Goal: Task Accomplishment & Management: Complete application form

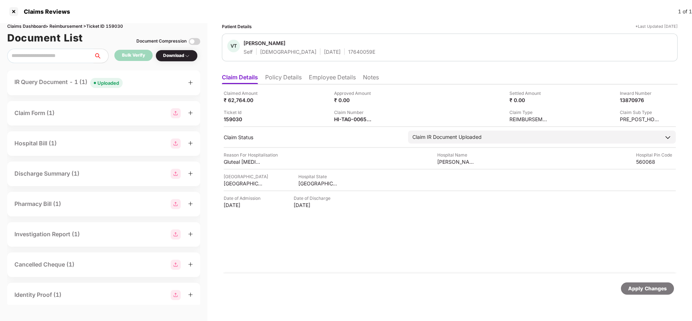
click at [115, 82] on div "Uploaded" at bounding box center [108, 82] width 22 height 7
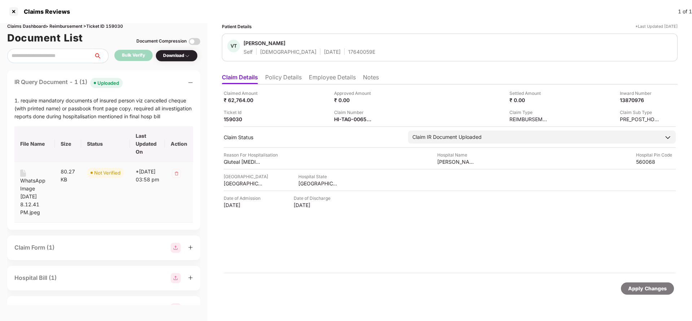
click at [27, 185] on div "WhatsApp Image 2025-08-05 at 8.12.41 PM.jpeg" at bounding box center [34, 197] width 29 height 40
click at [347, 117] on div "HI-TAG-006508191(0)" at bounding box center [354, 119] width 40 height 7
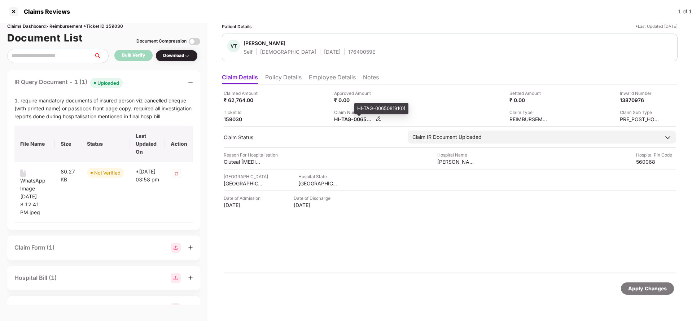
copy div
click at [344, 57] on div "VT Varsha Thangaraju Self Female 24 Nov 1999 17640059E" at bounding box center [450, 48] width 456 height 28
copy div "17640059E"
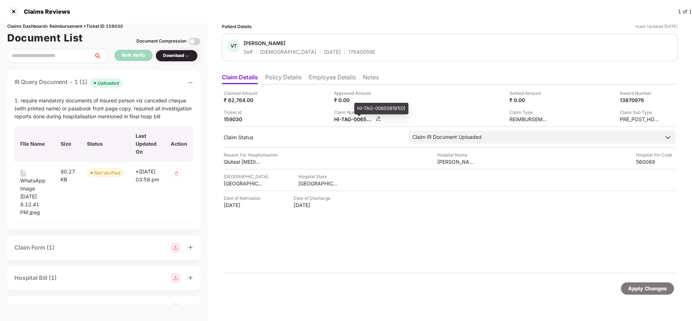
click at [358, 119] on div "HI-TAG-006508191(0)" at bounding box center [354, 119] width 40 height 7
copy div
click at [348, 51] on div "17640059E" at bounding box center [361, 51] width 27 height 7
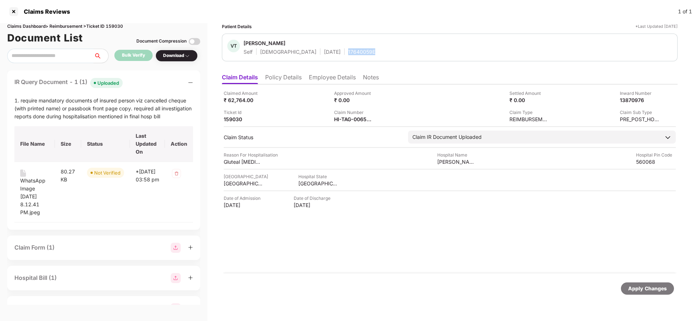
click at [348, 51] on div "17640059E" at bounding box center [361, 51] width 27 height 7
copy div "17640059E"
click at [641, 289] on div "Apply Changes" at bounding box center [647, 289] width 39 height 8
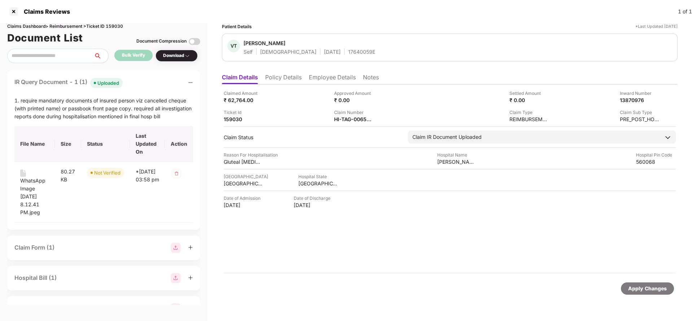
click at [115, 28] on div "Claims Dashboard > Reimbursement > Ticket ID 159030" at bounding box center [103, 26] width 193 height 7
copy div "159030"
click at [649, 287] on div "Apply Changes" at bounding box center [647, 289] width 39 height 8
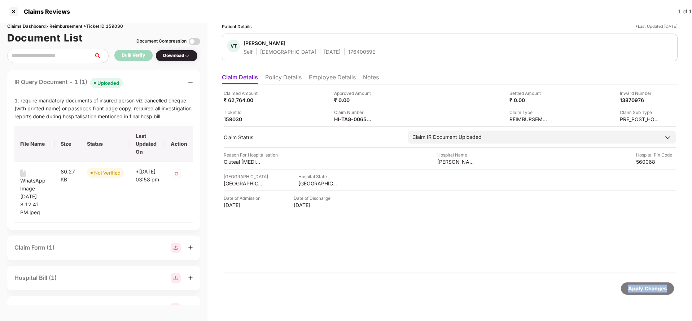
click at [649, 287] on div "Apply Changes" at bounding box center [647, 289] width 39 height 8
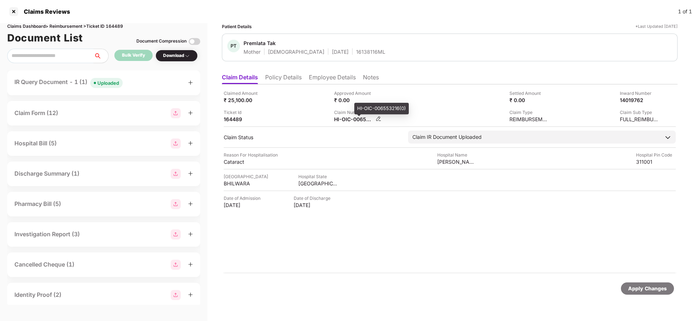
click at [343, 121] on div "HI-OIC-006553216(0)" at bounding box center [354, 119] width 40 height 7
copy div
click at [115, 84] on div "Uploaded" at bounding box center [108, 82] width 22 height 7
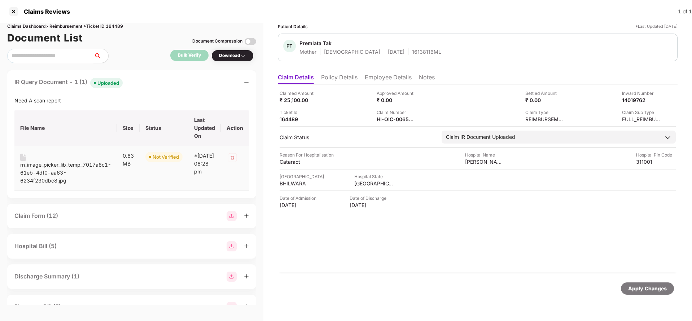
click at [77, 169] on div "rn_image_picker_lib_temp_7017a8c1-61eb-4df0-aa63-6234f230dbc8.jpg" at bounding box center [65, 173] width 91 height 24
click at [402, 119] on div "HI-OIC-006553216(0)" at bounding box center [397, 119] width 40 height 7
copy div
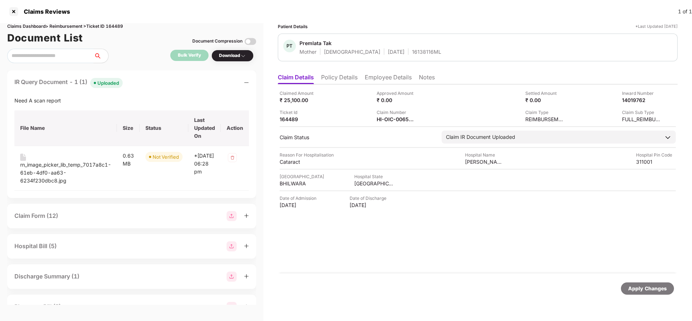
click at [396, 58] on div "PT Premlata Tak Mother Female 10 July 1972 16138116ML" at bounding box center [478, 48] width 400 height 28
copy div "16138116ML"
click at [389, 118] on div "HI-OIC-006553216(0)" at bounding box center [397, 119] width 40 height 7
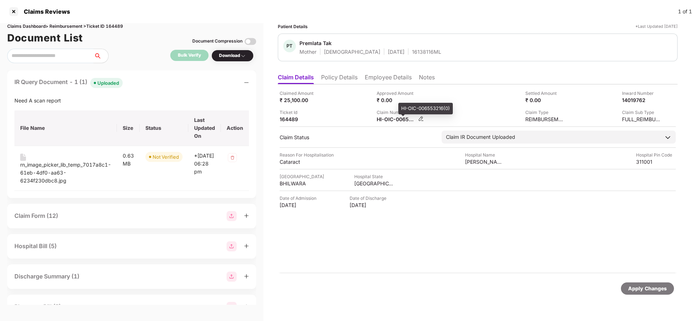
click at [389, 118] on div "HI-OIC-006553216(0)" at bounding box center [397, 119] width 40 height 7
copy div
click at [412, 50] on div "16138116ML" at bounding box center [426, 51] width 29 height 7
copy div "16138116ML"
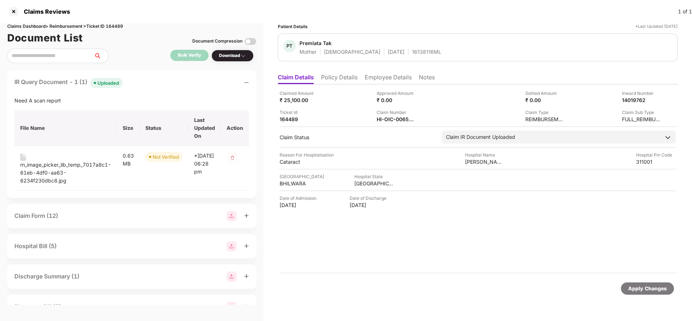
click at [636, 286] on div "Apply Changes" at bounding box center [647, 289] width 39 height 8
click at [119, 25] on div "Claims Dashboard > Reimbursement > Ticket ID 164489" at bounding box center [131, 26] width 249 height 7
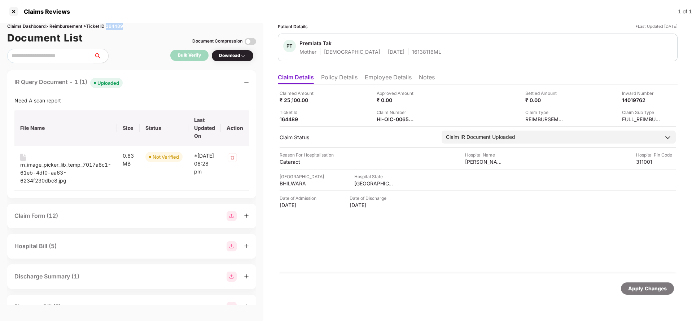
copy div "164489"
click at [639, 285] on div "Apply Changes" at bounding box center [647, 289] width 39 height 8
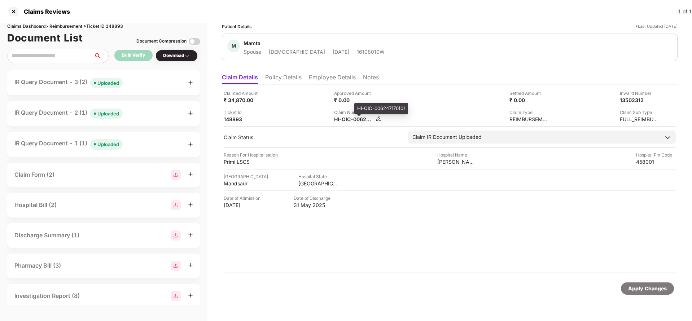
click at [346, 117] on div "HI-OIC-006247170(0)" at bounding box center [354, 119] width 40 height 7
copy div
click at [108, 82] on div "Uploaded" at bounding box center [108, 82] width 22 height 7
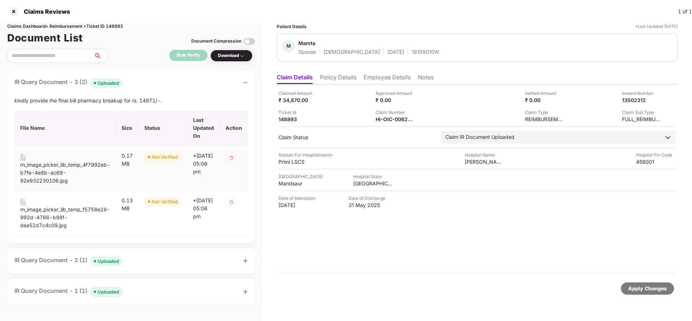
click at [45, 166] on div "rn_image_picker_lib_temp_4f7992eb-b7fe-4e8b-ac69-92e932230106.jpg" at bounding box center [65, 173] width 90 height 24
click at [48, 212] on div "rn_image_picker_lib_temp_f5758e28-992d-4766-b98f-dea52d7c4c09.jpg" at bounding box center [65, 218] width 90 height 24
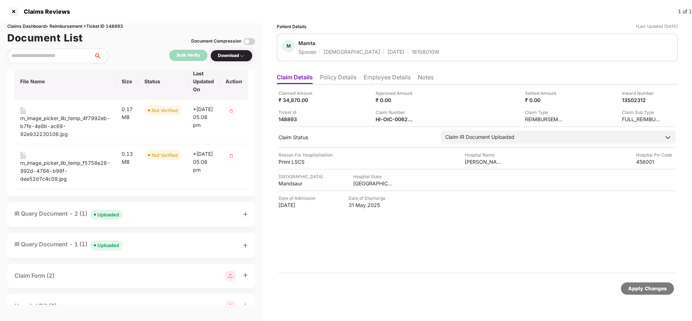
click at [125, 215] on div "IR Query Document - 2 (1) Uploaded" at bounding box center [130, 214] width 233 height 10
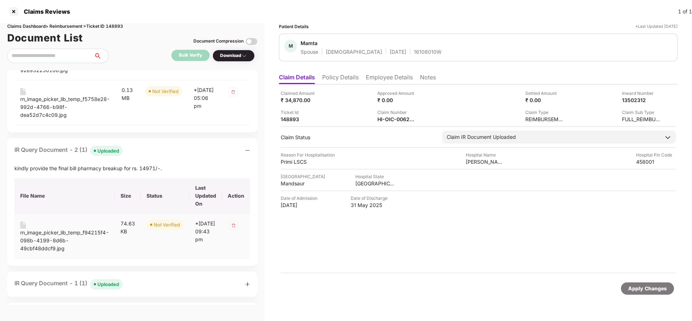
scroll to position [111, 0]
click at [38, 235] on div "rn_image_picker_lib_temp_f94215f4-098b-4199-8d6b-49cbf48ddcf9.jpg" at bounding box center [64, 240] width 89 height 24
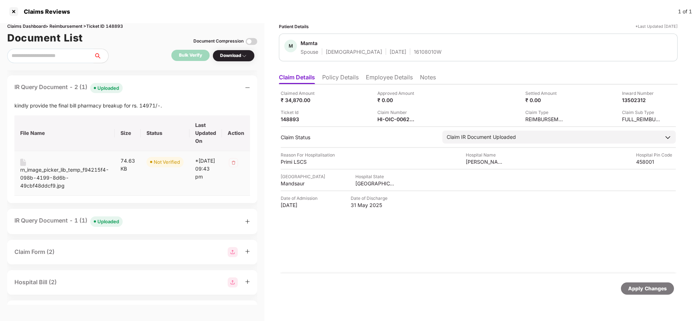
scroll to position [175, 0]
click at [132, 216] on div "IR Query Document - 1 (1) Uploaded" at bounding box center [132, 219] width 236 height 10
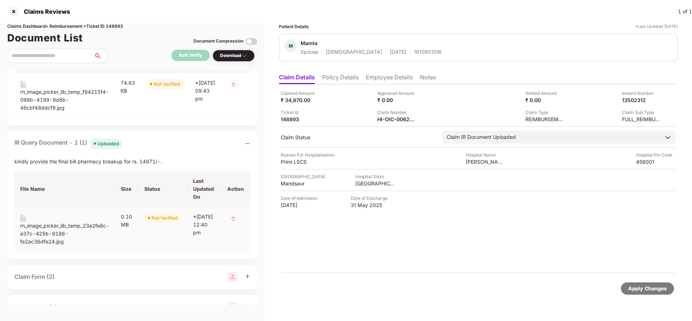
scroll to position [252, 0]
click at [47, 233] on div "rn_image_picker_lib_temp_23a2fe6c-e37c-425b-9186-fe2ac36dfe24.jpg" at bounding box center [64, 233] width 89 height 24
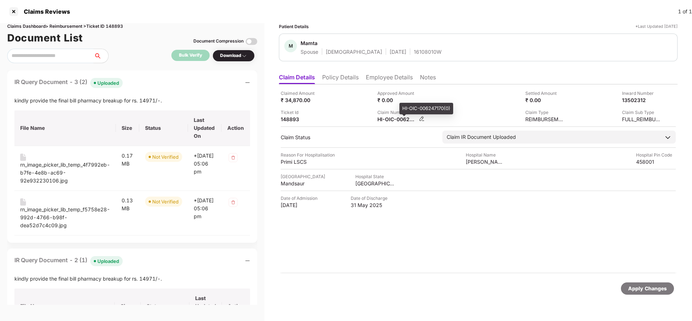
click at [393, 120] on div "HI-OIC-006247170(0)" at bounding box center [397, 119] width 40 height 7
copy div
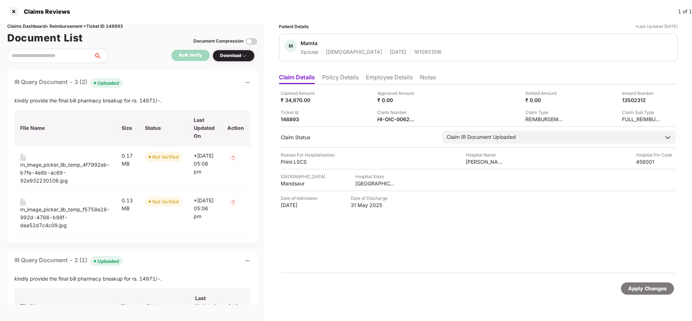
click at [414, 54] on div "16108010W" at bounding box center [428, 51] width 28 height 7
copy div "16108010W"
click at [398, 119] on div "HI-OIC-006247170(0)" at bounding box center [397, 119] width 40 height 7
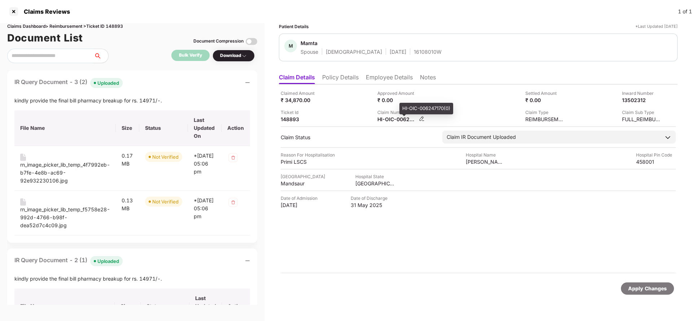
click at [398, 119] on div "HI-OIC-006247170(0)" at bounding box center [397, 119] width 40 height 7
copy div
click at [414, 50] on div "16108010W" at bounding box center [428, 51] width 28 height 7
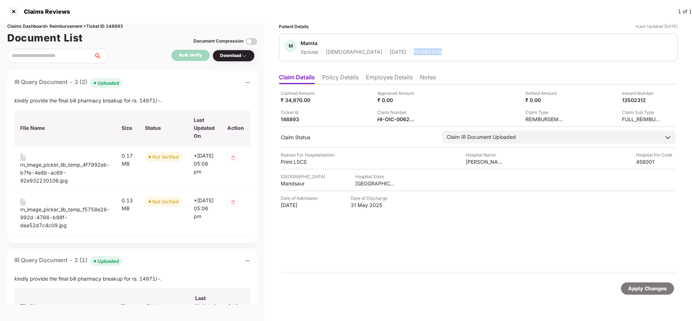
copy div "16108010W"
click at [631, 285] on div "Apply Changes" at bounding box center [647, 289] width 39 height 8
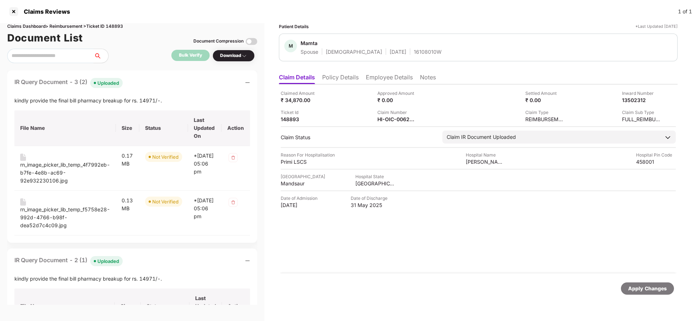
click at [116, 24] on div "Claims Dashboard > Reimbursement > Ticket ID 148893" at bounding box center [132, 26] width 250 height 7
copy div "148893"
click at [633, 285] on div "Apply Changes" at bounding box center [647, 289] width 39 height 8
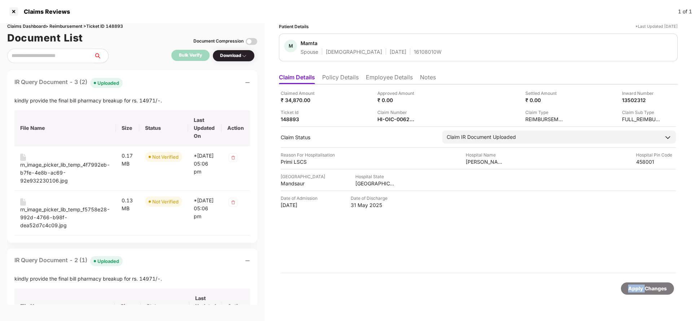
click at [633, 285] on div "Apply Changes" at bounding box center [647, 289] width 39 height 8
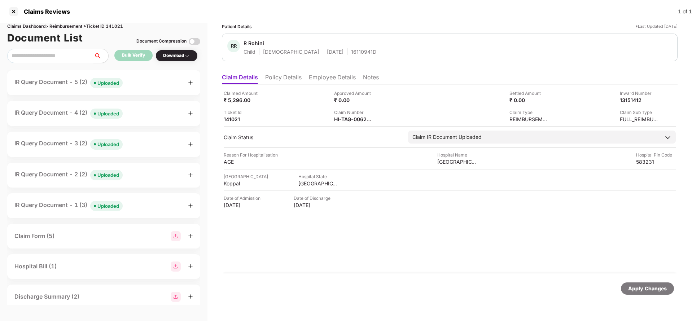
click at [114, 82] on div "Uploaded" at bounding box center [108, 82] width 22 height 7
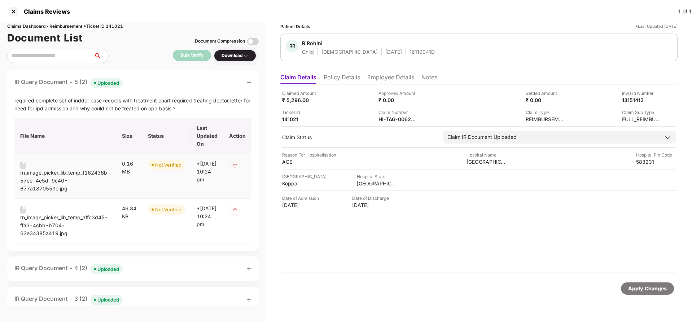
click at [43, 175] on div "rn_image_picker_lib_temp_f162436b-57ee-4e5d-9c40-677a1870559e.jpg" at bounding box center [65, 181] width 90 height 24
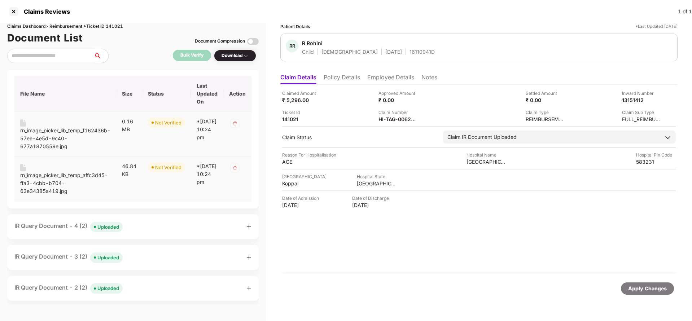
scroll to position [44, 0]
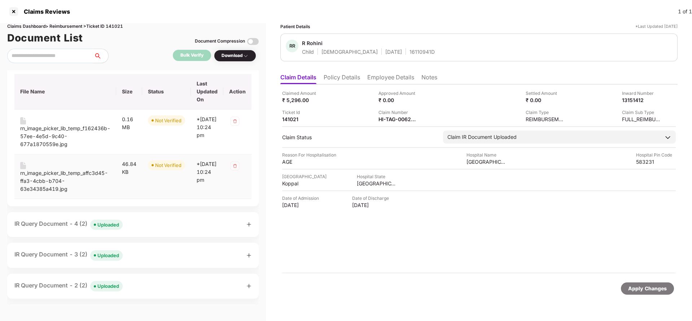
click at [56, 176] on div "rn_image_picker_lib_temp_affc3d45-ffa3-4cbb-b704-63e34385a419.jpg" at bounding box center [65, 181] width 90 height 24
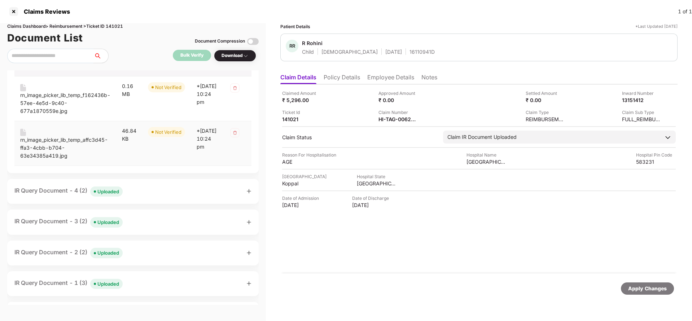
scroll to position [84, 0]
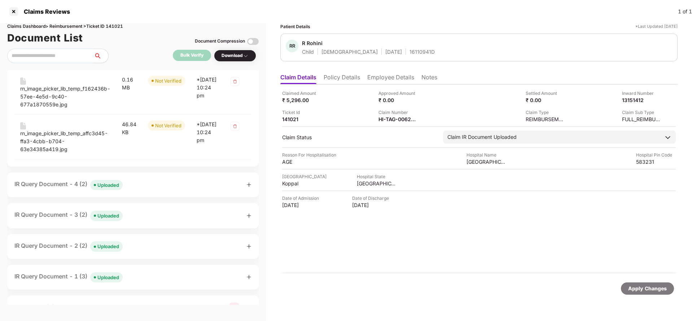
click at [107, 186] on div "Uploaded" at bounding box center [108, 184] width 22 height 7
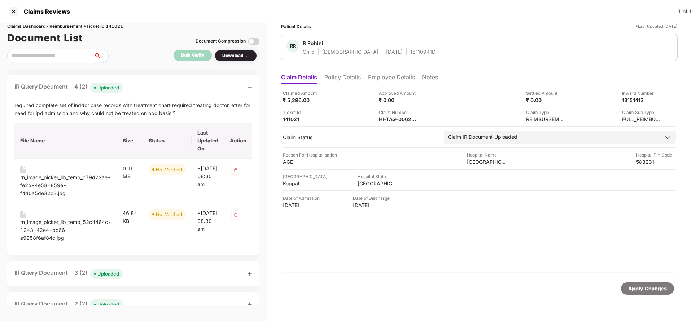
scroll to position [184, 0]
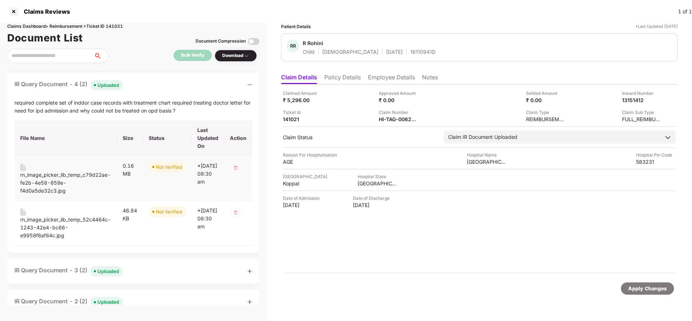
click at [61, 167] on div "rn_image_picker_lib_temp_c79d22ae-fe2b-4e58-859e-f4d0a5de32c3.jpg" at bounding box center [65, 179] width 91 height 31
click at [56, 176] on div "rn_image_picker_lib_temp_c79d22ae-fe2b-4e58-859e-f4d0a5de32c3.jpg" at bounding box center [65, 183] width 91 height 24
click at [48, 218] on div "rn_image_picker_lib_temp_52c4464c-1243-42e4-bc66-e9958f6af84c.jpg" at bounding box center [65, 228] width 91 height 24
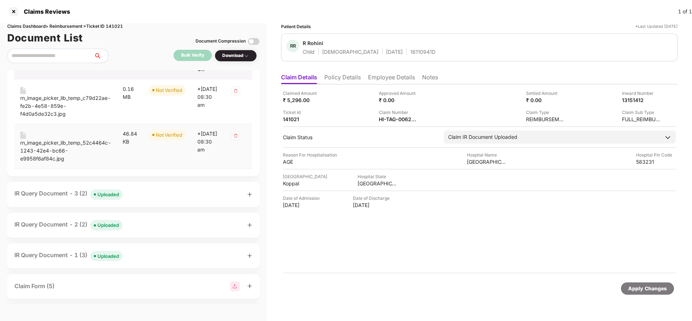
scroll to position [265, 0]
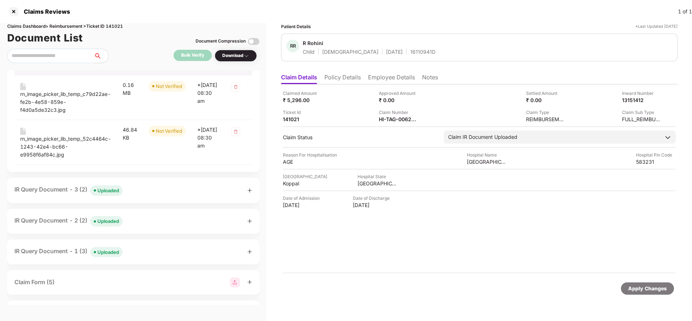
click at [113, 189] on div "Uploaded" at bounding box center [108, 190] width 22 height 7
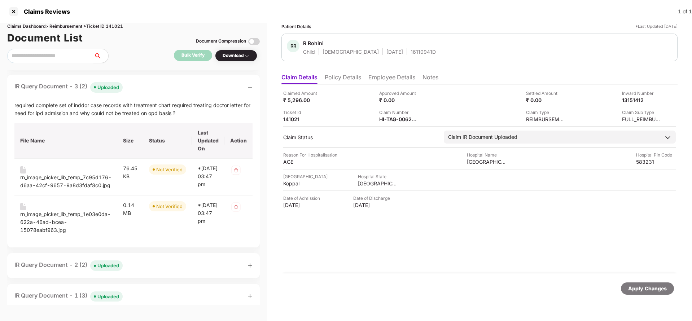
scroll to position [369, 0]
click at [70, 179] on div "rn_image_picker_lib_temp_7c95d176-d6aa-42cf-9657-9a8d3fdaf8c0.jpg" at bounding box center [65, 181] width 91 height 16
click at [58, 225] on div "rn_image_picker_lib_temp_1e03e0da-622a-46ad-bcea-15078eabf963.jpg" at bounding box center [65, 222] width 91 height 24
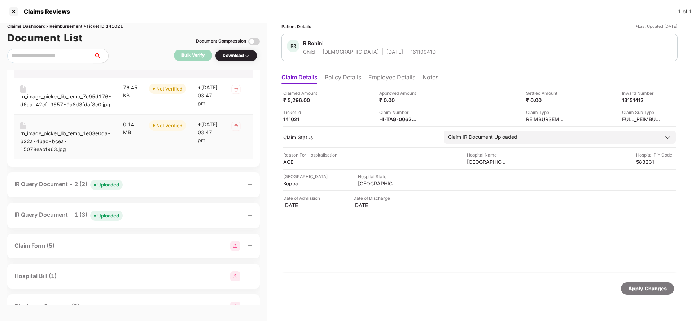
scroll to position [450, 0]
click at [110, 187] on div "Uploaded" at bounding box center [108, 183] width 22 height 7
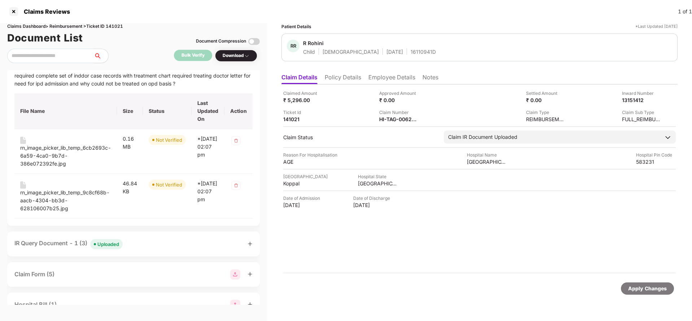
scroll to position [580, 0]
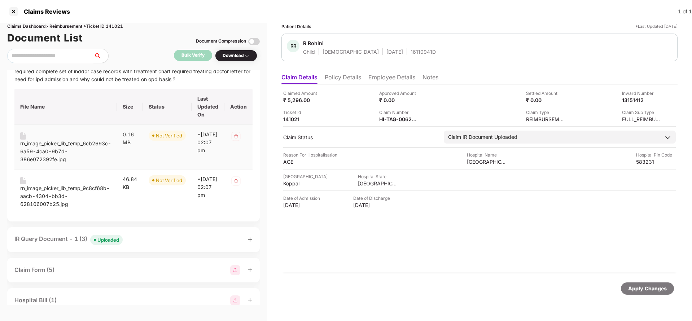
click at [53, 159] on div "rn_image_picker_lib_temp_6cb2693c-6a59-4ca0-9b7d-386e072392fe.jpg" at bounding box center [65, 152] width 91 height 24
click at [41, 202] on div "rn_image_picker_lib_temp_9c8cf68b-aacb-4304-bb3d-628106007b25.jpg" at bounding box center [65, 196] width 91 height 24
click at [111, 241] on div "Uploaded" at bounding box center [108, 239] width 22 height 7
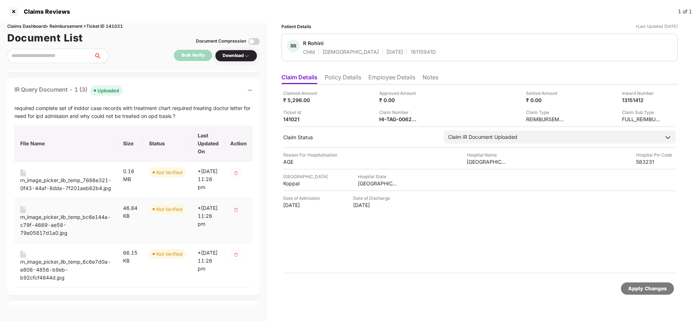
scroll to position [804, 0]
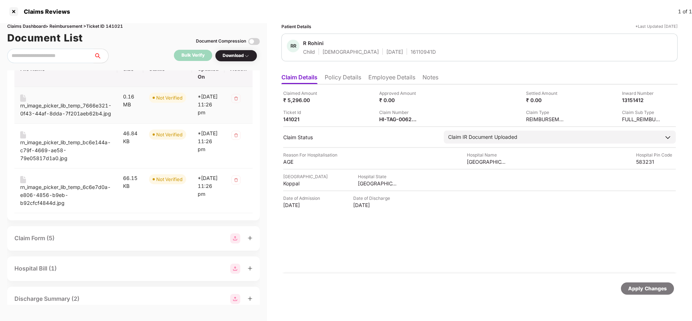
click at [53, 118] on div "rn_image_picker_lib_temp_7666e321-0f43-44af-8dda-7f201aeb62b4.jpg" at bounding box center [65, 110] width 91 height 16
click at [46, 161] on div "rn_image_picker_lib_temp_bc6e144a-c79f-4669-ae58-79e05817d1a0.jpg" at bounding box center [65, 151] width 91 height 24
click at [59, 205] on div "rn_image_picker_lib_temp_6c6e7d0a-e806-4856-b9eb-b92cfcf4844d.jpg" at bounding box center [65, 195] width 91 height 24
click at [395, 121] on div "HI-TAG-006271017(0)" at bounding box center [399, 119] width 40 height 7
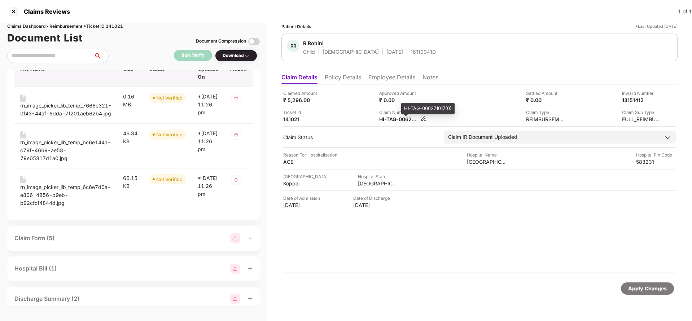
click at [395, 121] on div "HI-TAG-006271017(0)" at bounding box center [399, 119] width 40 height 7
copy div
click at [411, 52] on div "16110941D" at bounding box center [423, 51] width 25 height 7
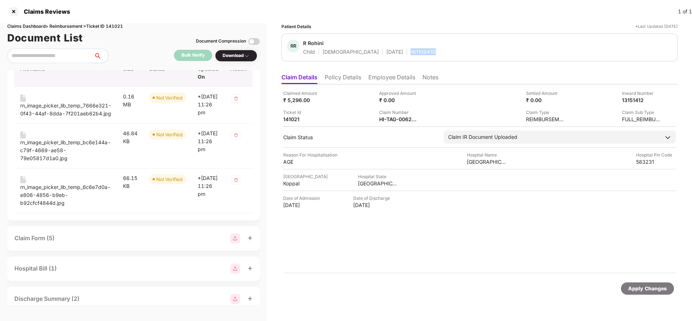
copy div "16110941D"
click at [391, 118] on div "HI-TAG-006271017(0)" at bounding box center [399, 119] width 40 height 7
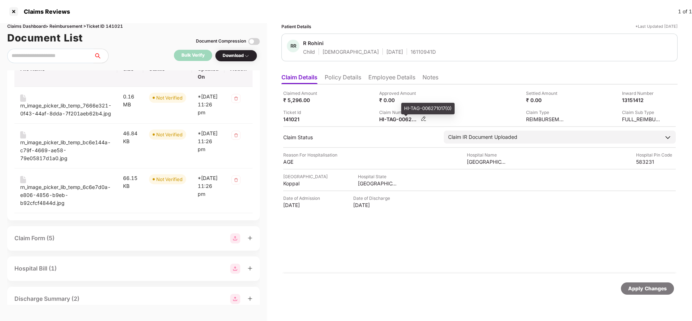
copy div
click at [411, 51] on div "16110941D" at bounding box center [423, 51] width 25 height 7
copy div "16110941D"
click at [649, 291] on div "Apply Changes" at bounding box center [647, 289] width 39 height 8
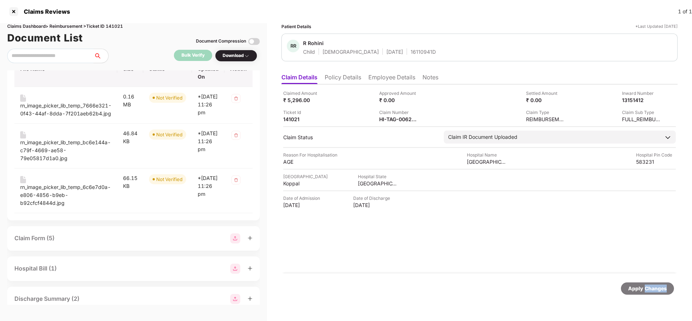
click at [649, 291] on div "Apply Changes" at bounding box center [647, 289] width 39 height 8
click at [119, 27] on div "Claims Dashboard > Reimbursement > Ticket ID 141021" at bounding box center [133, 26] width 253 height 7
copy div "141021"
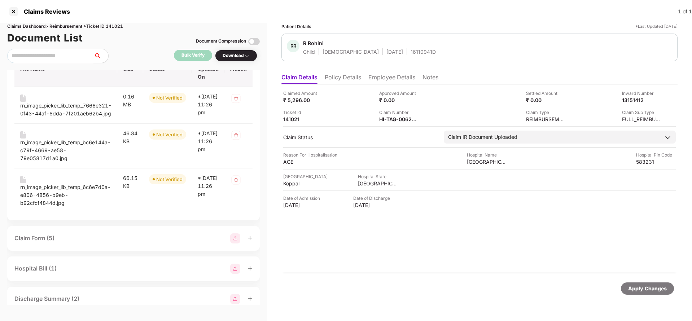
click at [641, 294] on div "Apply Changes" at bounding box center [647, 288] width 53 height 12
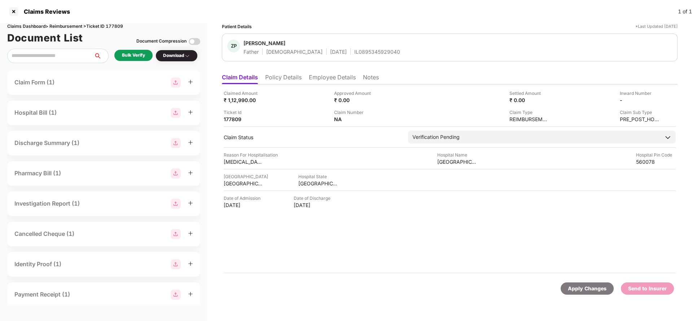
click at [293, 72] on ul "Claim Details Policy Details Employee Details Notes" at bounding box center [450, 77] width 456 height 14
click at [288, 79] on li "Policy Details" at bounding box center [283, 79] width 36 height 10
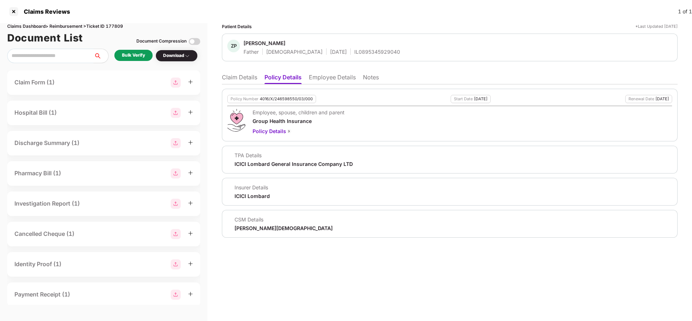
click at [282, 97] on div "4016/X/246598550/03/000" at bounding box center [286, 99] width 53 height 5
copy div "4016/X/246598550/03/000"
click at [331, 75] on li "Employee Details" at bounding box center [332, 79] width 47 height 10
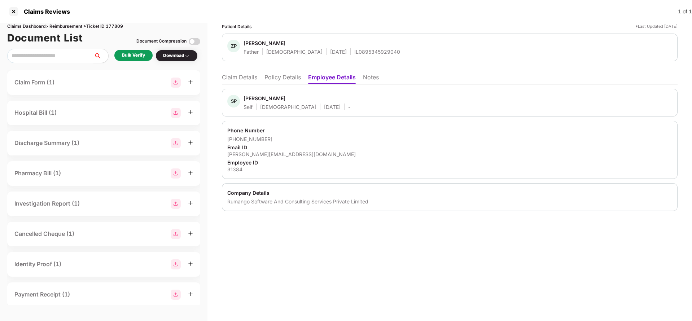
click at [281, 77] on li "Policy Details" at bounding box center [282, 79] width 36 height 10
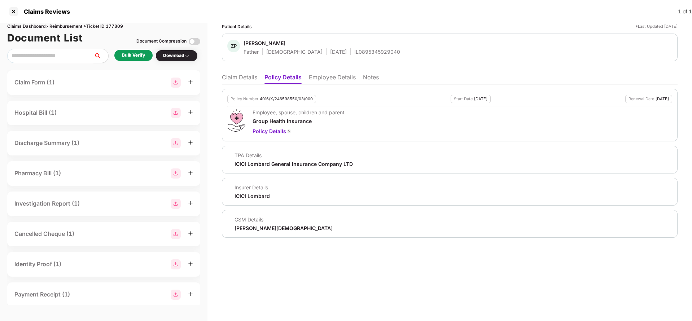
click at [289, 103] on div "Policy Number 4016/X/246598550/03/000" at bounding box center [271, 99] width 89 height 8
copy div "4016/X/246598550/03/000"
click at [351, 56] on div "ZP Zaheer Pasha Father Male 05 June 1970 IL0895345929040" at bounding box center [450, 48] width 456 height 28
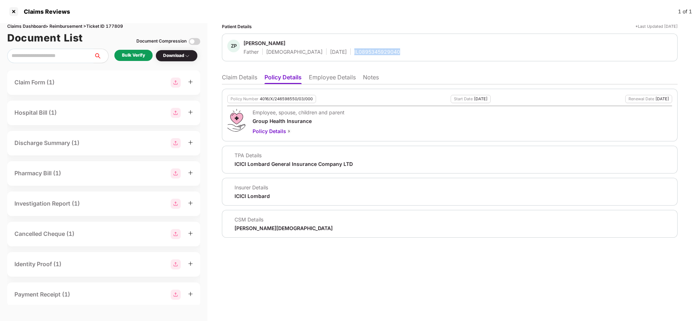
click at [351, 56] on div "ZP Zaheer Pasha Father Male 05 June 1970 IL0895345929040" at bounding box center [450, 48] width 456 height 28
copy div "IL0895345929040"
click at [333, 78] on li "Employee Details" at bounding box center [332, 79] width 47 height 10
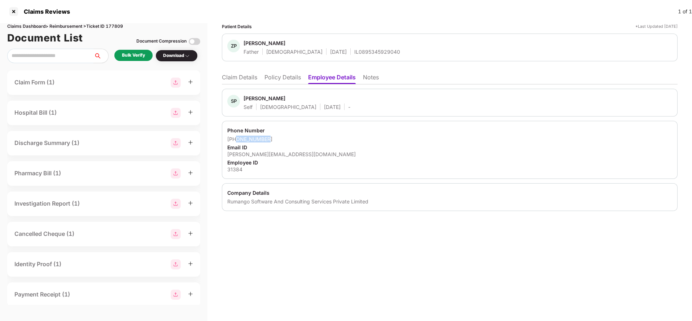
drag, startPoint x: 236, startPoint y: 139, endPoint x: 293, endPoint y: 140, distance: 56.6
click at [293, 140] on div "+916360629848" at bounding box center [449, 139] width 445 height 7
copy div "6360629848"
click at [248, 153] on div "shabaz.pasha@rumango.com" at bounding box center [449, 154] width 445 height 7
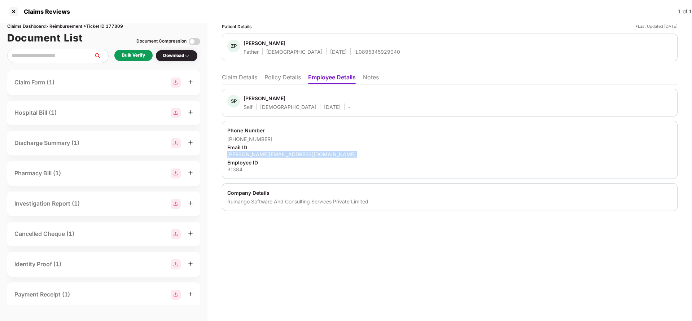
click at [248, 153] on div "shabaz.pasha@rumango.com" at bounding box center [449, 154] width 445 height 7
copy div "shabaz.pasha@rumango.com"
click at [240, 78] on li "Claim Details" at bounding box center [239, 79] width 35 height 10
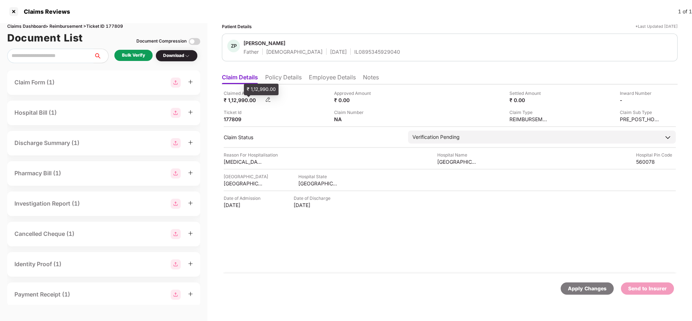
click at [241, 102] on div "₹ 1,12,990.00" at bounding box center [244, 100] width 40 height 7
copy div "1,12,990"
click at [457, 163] on div "Supra Hospital" at bounding box center [457, 161] width 40 height 7
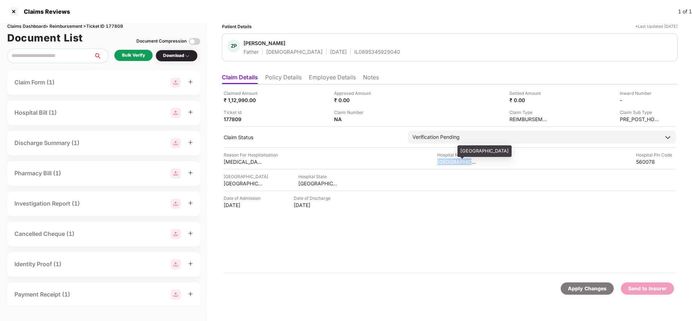
click at [457, 163] on div "Supra Hospital" at bounding box center [457, 161] width 40 height 7
copy div "Supra Hospital"
click at [134, 54] on div "Bulk Verify" at bounding box center [133, 55] width 23 height 7
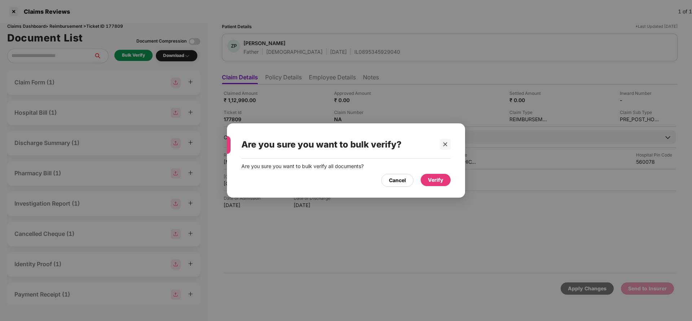
click at [438, 175] on div "Verify" at bounding box center [436, 180] width 30 height 12
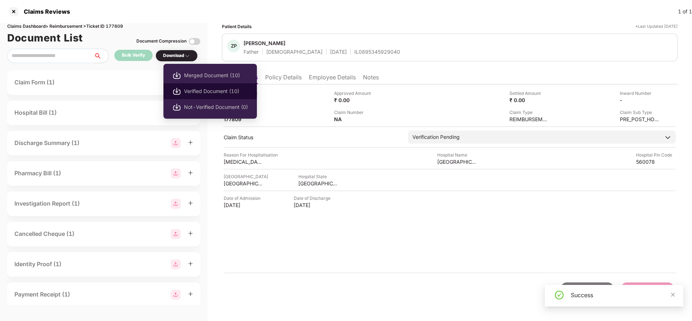
click at [214, 90] on span "Verified Document (10)" at bounding box center [216, 91] width 64 height 8
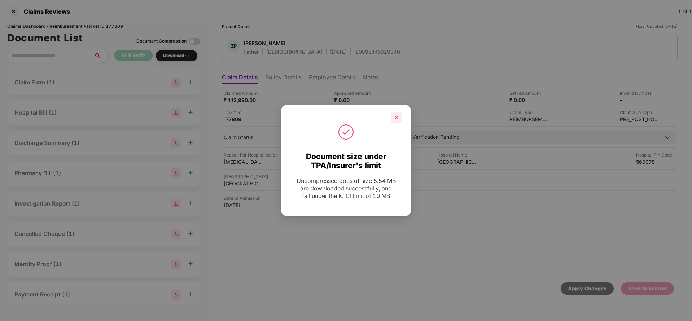
click at [397, 115] on icon "close" at bounding box center [396, 117] width 5 height 5
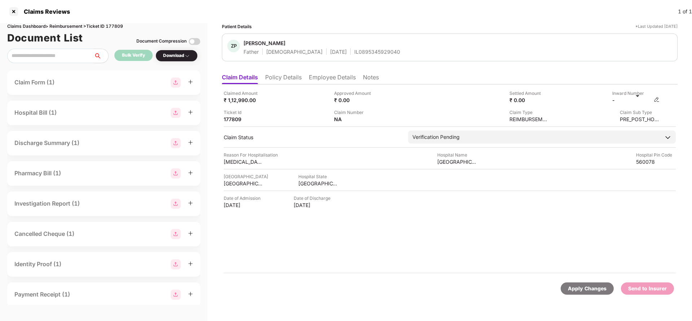
click at [656, 99] on img at bounding box center [657, 100] width 6 height 6
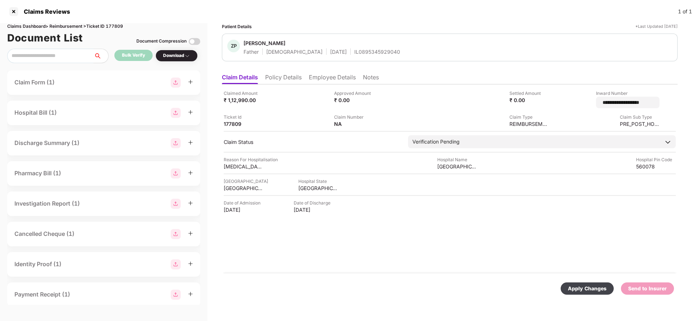
type input "**********"
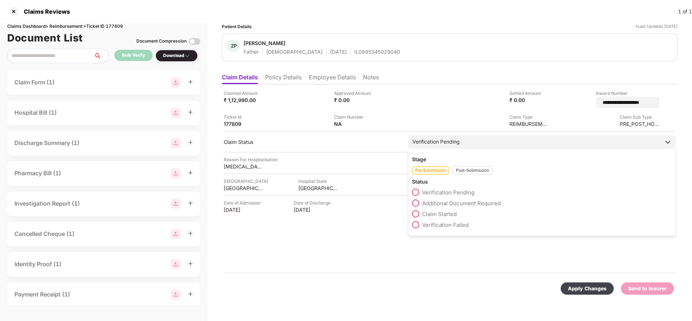
click at [450, 141] on div "Verification Pending" at bounding box center [542, 141] width 268 height 13
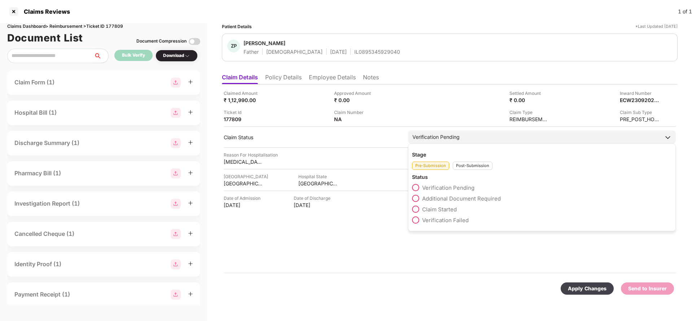
click at [469, 166] on div "Post-Submission" at bounding box center [473, 166] width 40 height 8
click at [441, 198] on span "Claim Under Process" at bounding box center [449, 198] width 54 height 7
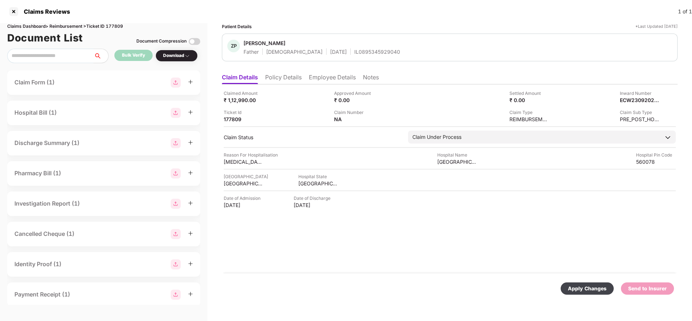
click at [585, 286] on div "Apply Changes" at bounding box center [587, 289] width 39 height 8
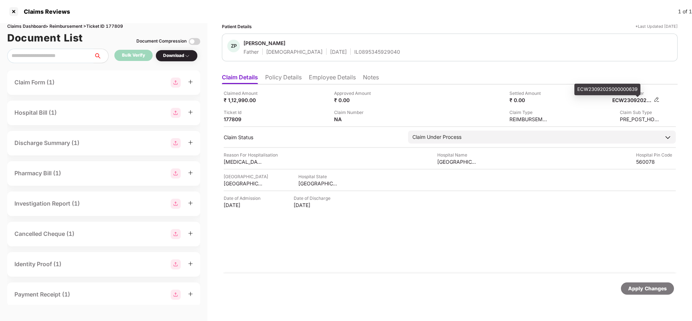
click at [633, 99] on div "ECW23092025000000639" at bounding box center [632, 100] width 40 height 7
copy div "ECW23092025000000639"
click at [354, 53] on div "IL0895345929040" at bounding box center [377, 51] width 46 height 7
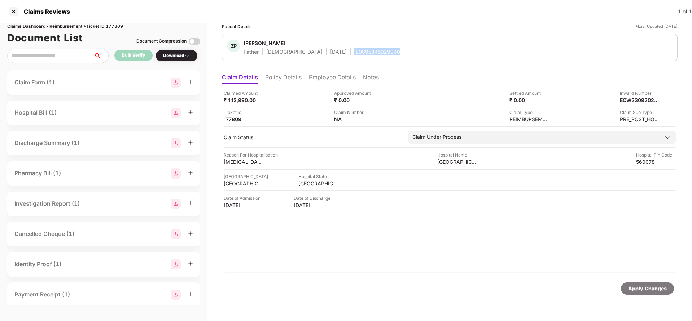
click at [354, 53] on div "IL0895345929040" at bounding box center [377, 51] width 46 height 7
copy div "IL0895345929040"
click at [639, 289] on div "Apply Changes" at bounding box center [647, 289] width 39 height 8
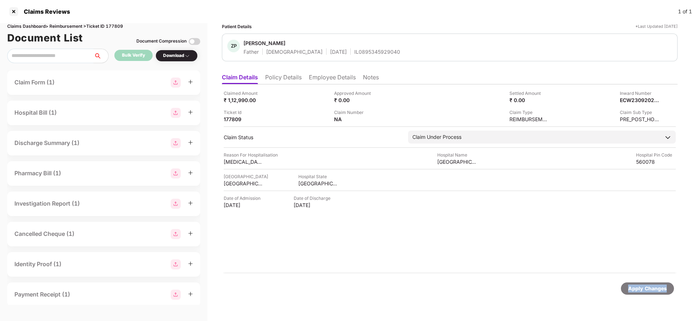
click at [639, 289] on div "Apply Changes" at bounding box center [647, 289] width 39 height 8
click at [112, 27] on div "Claims Dashboard > Reimbursement > Ticket ID 177809" at bounding box center [103, 26] width 193 height 7
click at [643, 284] on div "Apply Changes" at bounding box center [647, 288] width 53 height 12
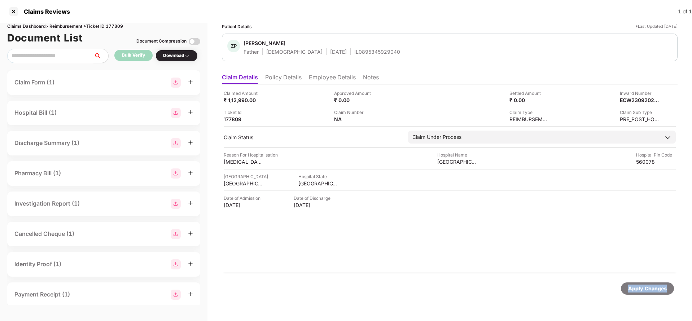
click at [643, 284] on div "Apply Changes" at bounding box center [647, 288] width 53 height 12
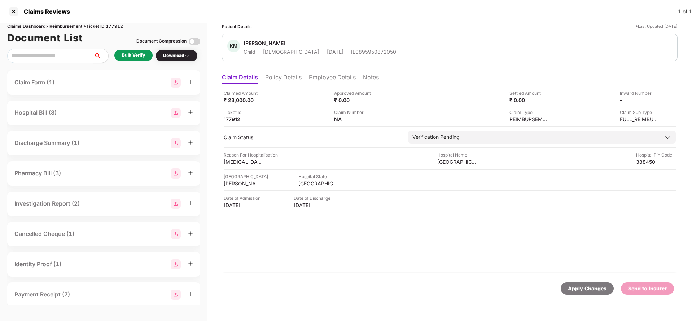
click at [287, 71] on ul "Claim Details Policy Details Employee Details Notes" at bounding box center [450, 77] width 456 height 14
click at [286, 77] on li "Policy Details" at bounding box center [283, 79] width 36 height 10
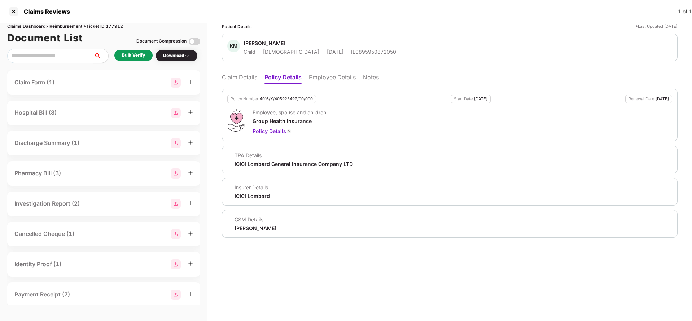
click at [281, 95] on div "Policy Number 4016/X/405923499/00/000" at bounding box center [271, 99] width 89 height 8
copy div "4016/X/405923499/00/000"
click at [347, 76] on li "Employee Details" at bounding box center [332, 79] width 47 height 10
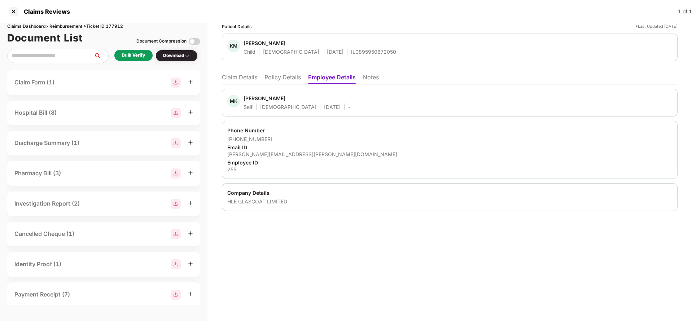
click at [238, 79] on li "Claim Details" at bounding box center [239, 79] width 35 height 10
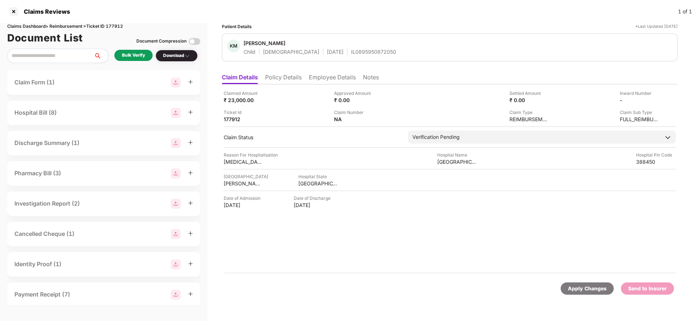
click at [277, 76] on li "Policy Details" at bounding box center [283, 79] width 36 height 10
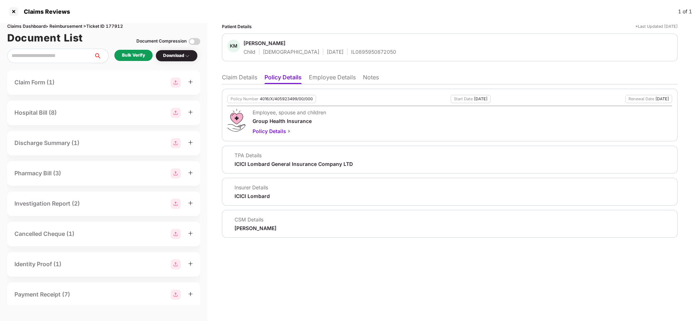
click at [291, 97] on div "4016/X/405923499/00/000" at bounding box center [286, 99] width 53 height 5
copy div "4016/X/405923499/00/000"
click at [235, 78] on li "Claim Details" at bounding box center [239, 79] width 35 height 10
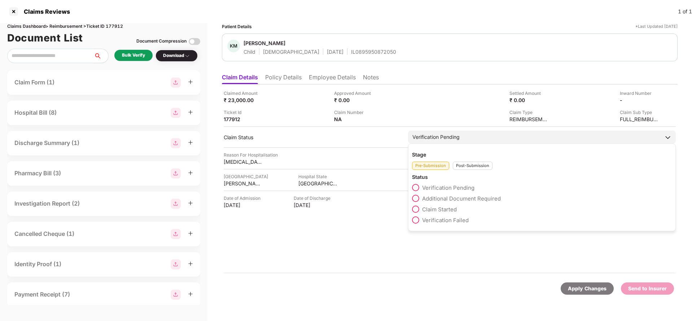
click at [430, 208] on span "Claim Started" at bounding box center [439, 209] width 35 height 7
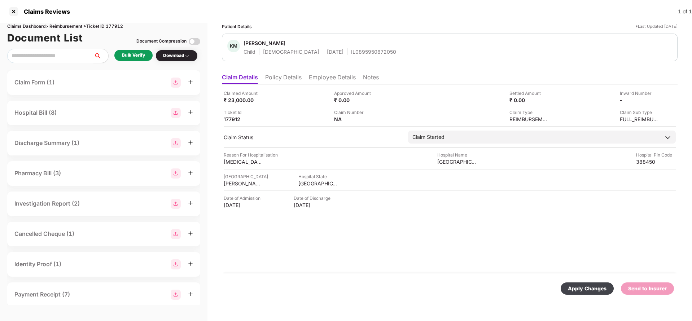
click at [576, 291] on div "Apply Changes" at bounding box center [587, 289] width 39 height 8
click at [328, 82] on li "Employee Details" at bounding box center [332, 79] width 47 height 10
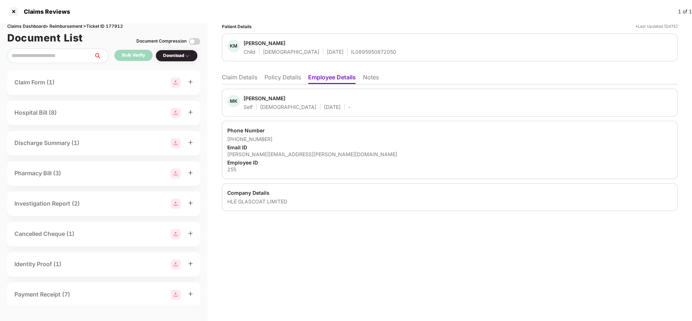
click at [244, 74] on li "Claim Details" at bounding box center [239, 79] width 35 height 10
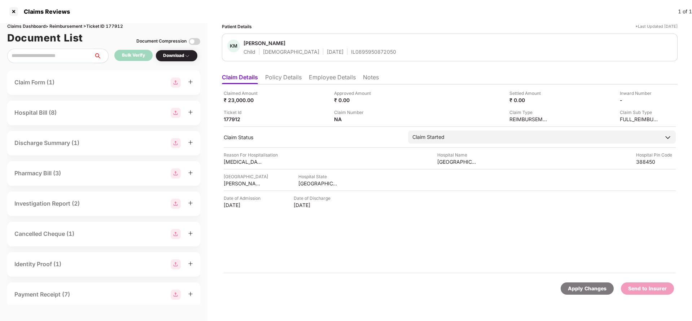
click at [571, 285] on div "Apply Changes" at bounding box center [587, 289] width 39 height 8
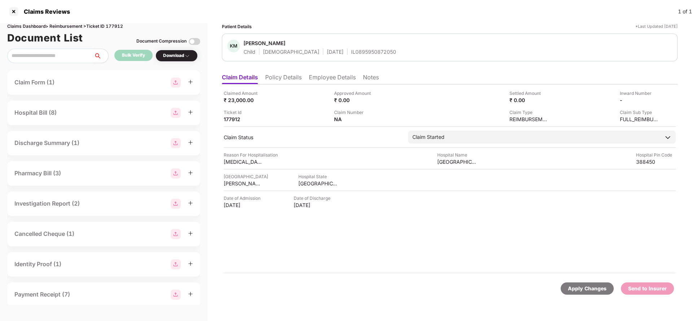
click at [115, 26] on div "Claims Dashboard > Reimbursement > Ticket ID 177912" at bounding box center [103, 26] width 193 height 7
copy div "177912"
click at [574, 287] on div "Apply Changes" at bounding box center [587, 289] width 39 height 8
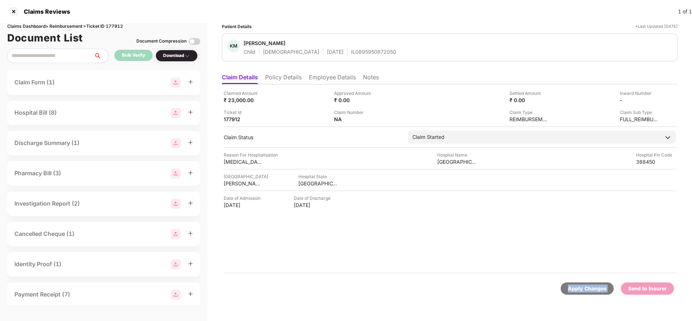
click at [574, 287] on div "Apply Changes" at bounding box center [587, 289] width 39 height 8
click at [286, 72] on ul "Claim Details Policy Details Employee Details Notes" at bounding box center [450, 77] width 456 height 14
click at [282, 77] on li "Policy Details" at bounding box center [283, 79] width 36 height 10
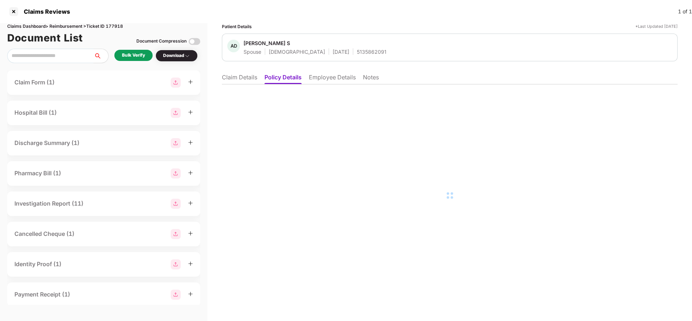
click at [330, 77] on li "Employee Details" at bounding box center [332, 79] width 47 height 10
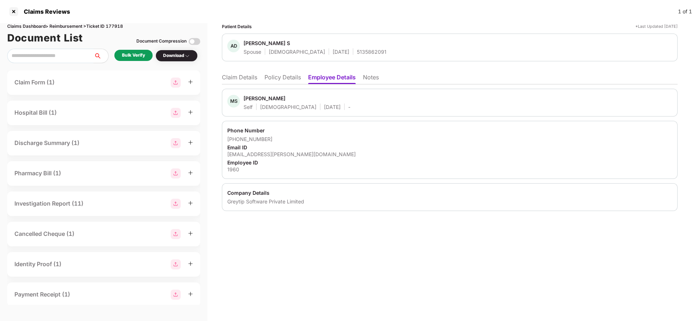
click at [277, 81] on li "Policy Details" at bounding box center [282, 79] width 36 height 10
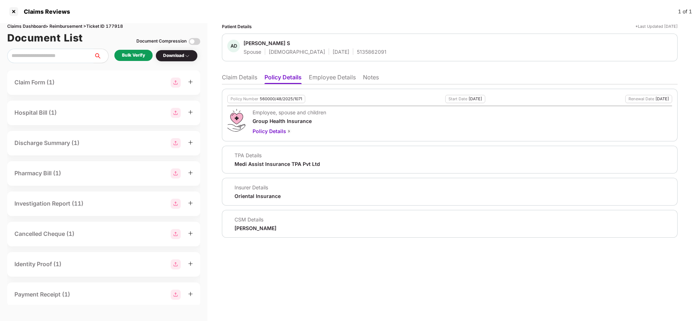
click at [238, 74] on li "Claim Details" at bounding box center [239, 79] width 35 height 10
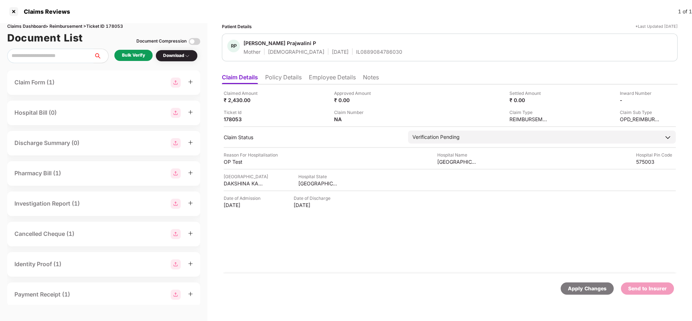
click at [280, 73] on ul "Claim Details Policy Details Employee Details Notes" at bounding box center [450, 77] width 456 height 14
click at [282, 79] on li "Policy Details" at bounding box center [283, 79] width 36 height 10
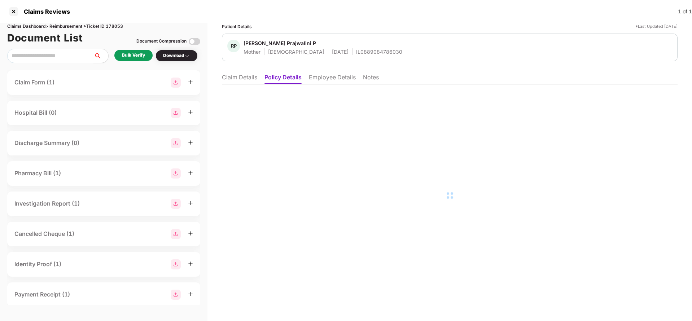
click at [335, 78] on li "Employee Details" at bounding box center [332, 79] width 47 height 10
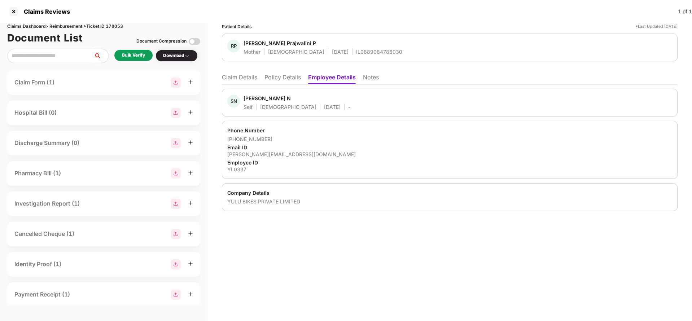
click at [257, 80] on li "Claim Details" at bounding box center [239, 79] width 35 height 10
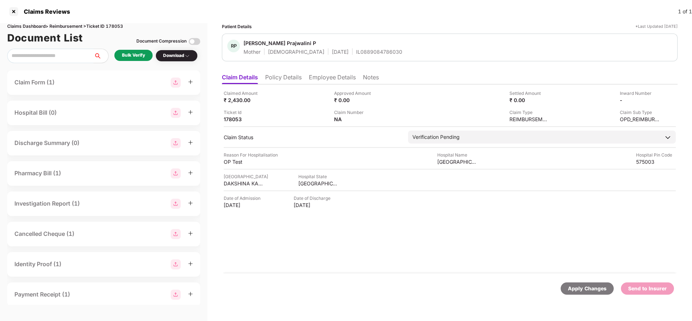
click at [284, 78] on li "Policy Details" at bounding box center [283, 79] width 36 height 10
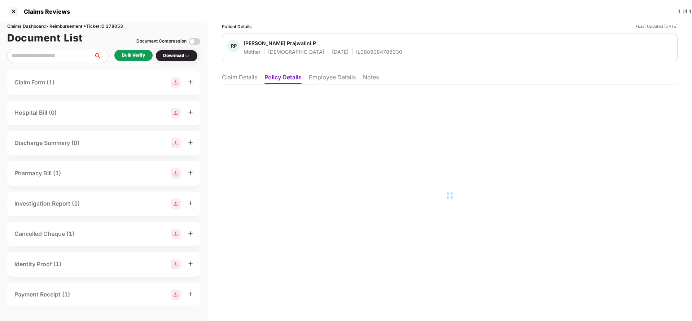
click at [240, 76] on li "Claim Details" at bounding box center [239, 79] width 35 height 10
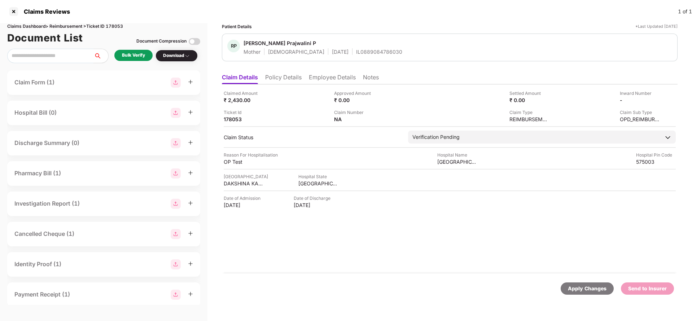
click at [356, 51] on div "IL0889084786030" at bounding box center [379, 51] width 46 height 7
copy div "IL0889084786030"
click at [331, 80] on li "Employee Details" at bounding box center [332, 79] width 47 height 10
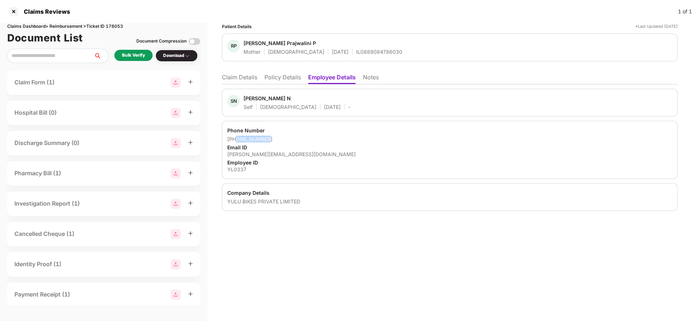
drag, startPoint x: 237, startPoint y: 140, endPoint x: 289, endPoint y: 138, distance: 51.2
click at [289, 138] on div "[PHONE_NUMBER]" at bounding box center [449, 139] width 445 height 7
copy div "9964296204"
click at [240, 78] on li "Claim Details" at bounding box center [239, 79] width 35 height 10
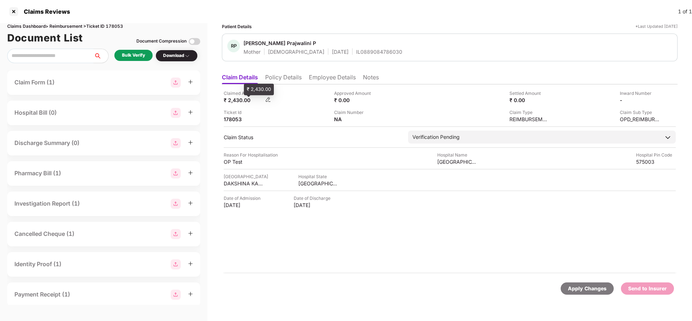
click at [236, 100] on div "₹ 2,430.00" at bounding box center [244, 100] width 40 height 7
copy div "2,430"
click at [452, 159] on div "[GEOGRAPHIC_DATA]" at bounding box center [457, 161] width 40 height 7
click at [452, 159] on div "Yenepoya Specialty Hospital" at bounding box center [457, 161] width 40 height 7
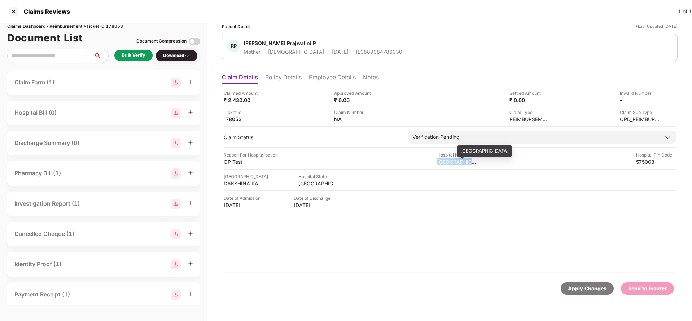
click at [452, 159] on div "Yenepoya Specialty Hospital" at bounding box center [457, 161] width 40 height 7
copy div "Yenepoya Specialty Hospital"
click at [133, 57] on div "Bulk Verify" at bounding box center [133, 55] width 23 height 7
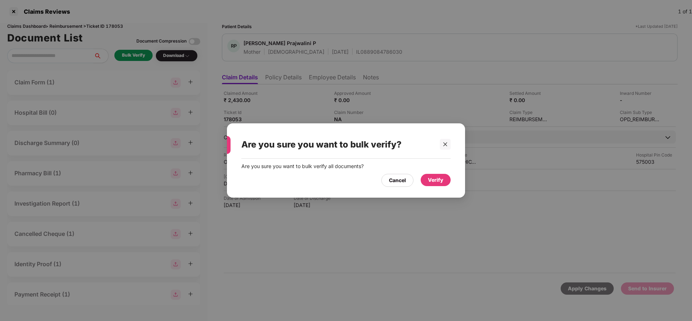
click at [436, 180] on div "Verify" at bounding box center [436, 180] width 16 height 8
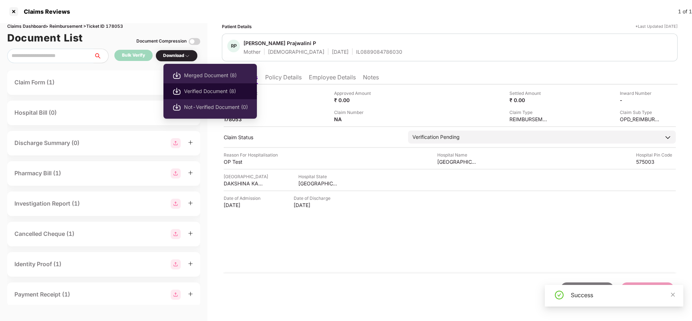
click at [202, 91] on span "Verified Document (8)" at bounding box center [216, 91] width 64 height 8
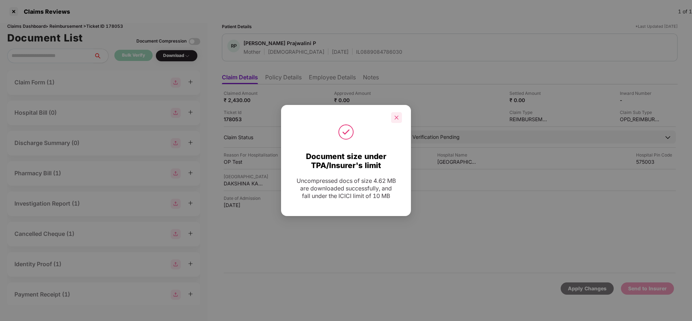
click at [400, 115] on div at bounding box center [396, 117] width 11 height 11
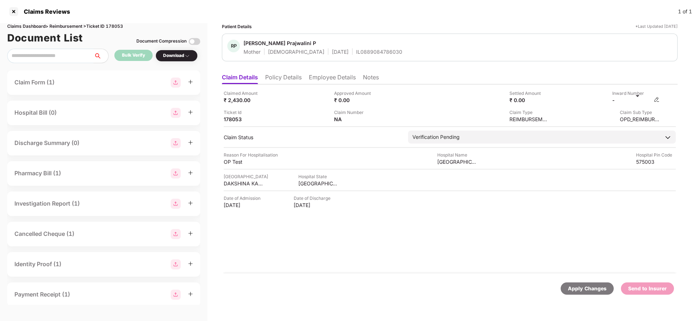
click at [655, 99] on img at bounding box center [657, 100] width 6 height 6
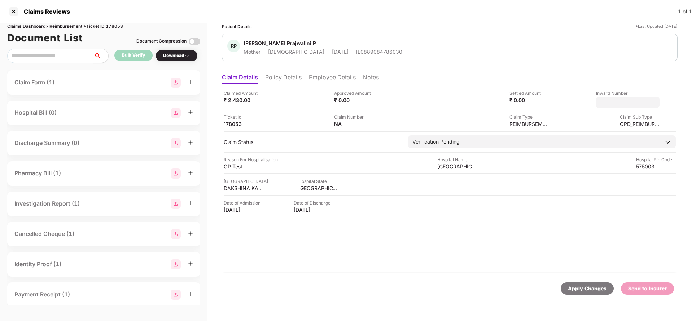
type input "**********"
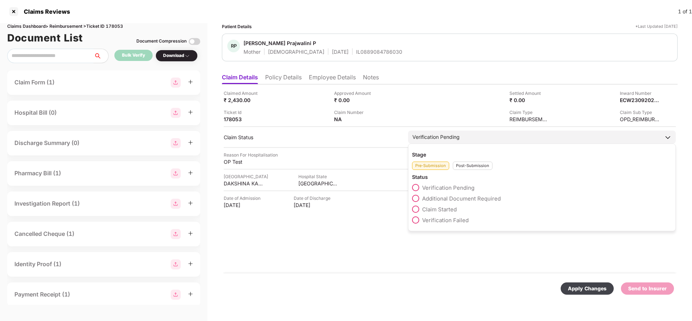
click at [475, 142] on div "Verification Pending" at bounding box center [542, 137] width 268 height 13
click at [467, 164] on div "Post-Submission" at bounding box center [473, 166] width 40 height 8
click at [431, 200] on span "Claim Under Process" at bounding box center [449, 198] width 54 height 7
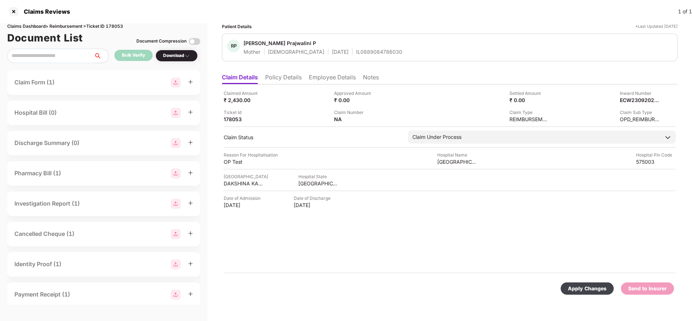
click at [576, 285] on div "Apply Changes" at bounding box center [587, 289] width 39 height 8
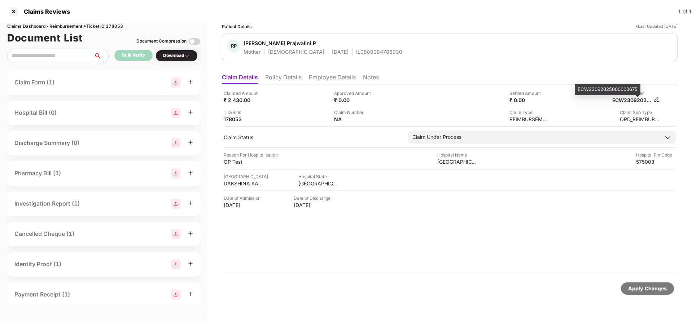
click at [625, 101] on div "ECW23092025000000675" at bounding box center [632, 100] width 40 height 7
copy div "ECW23092025000000675"
click at [346, 56] on div "RP Rathi Prajwalini P Mother Female 20 Feb 1959 IL0889084786030" at bounding box center [450, 48] width 456 height 28
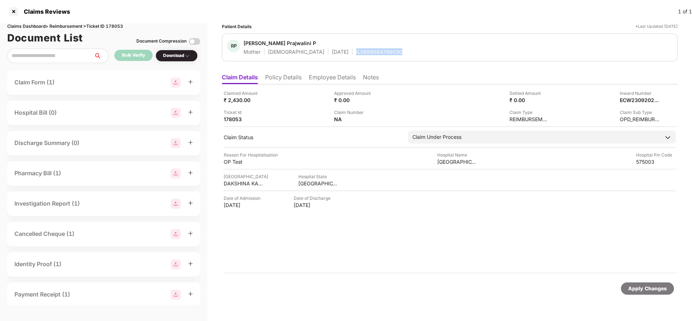
click at [346, 56] on div "RP Rathi Prajwalini P Mother Female 20 Feb 1959 IL0889084786030" at bounding box center [450, 48] width 456 height 28
copy div "IL0889084786030"
click at [640, 287] on div "Apply Changes" at bounding box center [647, 289] width 39 height 8
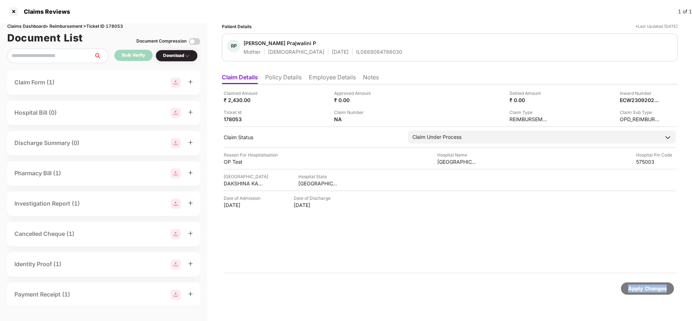
click at [640, 287] on div "Apply Changes" at bounding box center [647, 289] width 39 height 8
click at [115, 27] on div "Claims Dashboard > Reimbursement > Ticket ID 178053" at bounding box center [103, 26] width 193 height 7
copy div "178053"
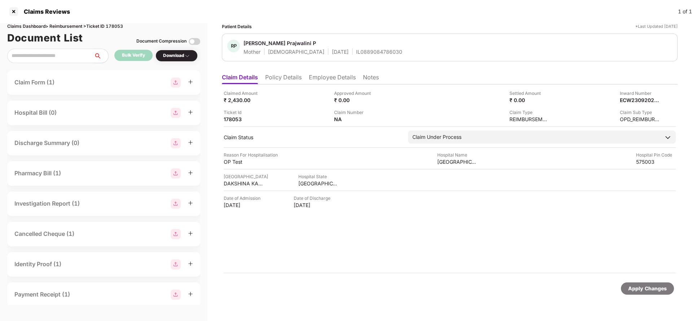
click at [662, 294] on div "Apply Changes" at bounding box center [647, 288] width 53 height 12
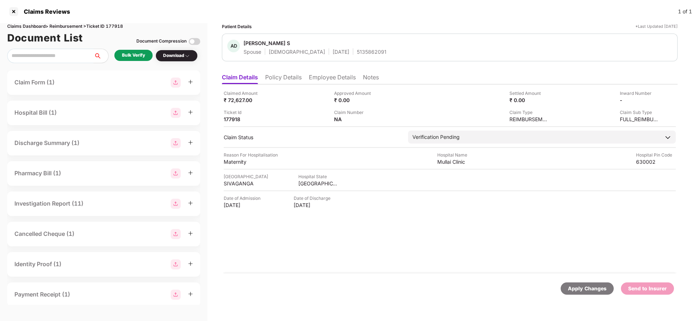
click at [288, 79] on li "Policy Details" at bounding box center [283, 79] width 36 height 10
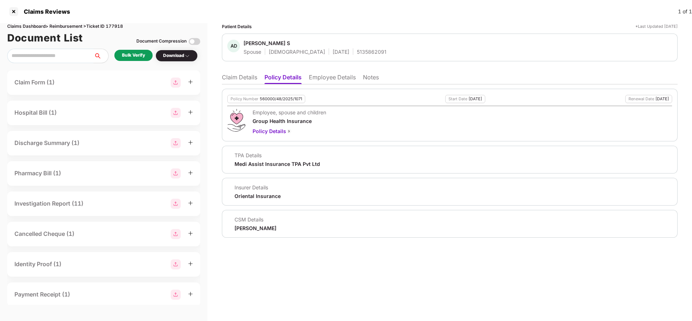
click at [328, 74] on li "Employee Details" at bounding box center [332, 79] width 47 height 10
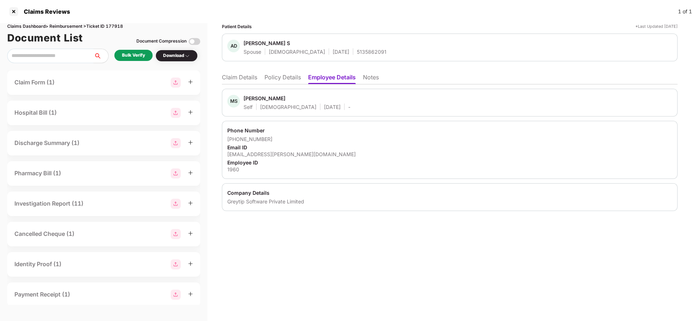
click at [281, 82] on li "Policy Details" at bounding box center [282, 79] width 36 height 10
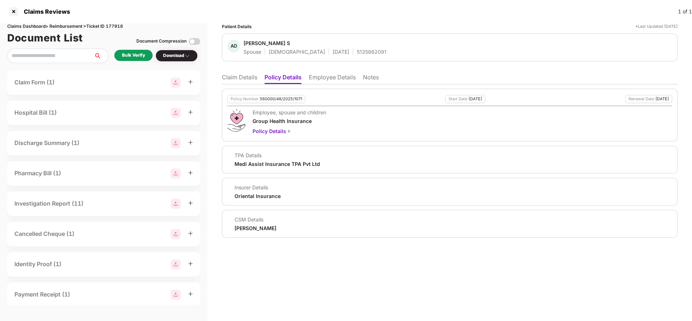
click at [235, 84] on div "Policy Number 560000/48/2025/1071 Start Date 29 Oct 2024 Renewal Date 28 Oct 20…" at bounding box center [450, 160] width 456 height 153
click at [234, 78] on li "Claim Details" at bounding box center [239, 79] width 35 height 10
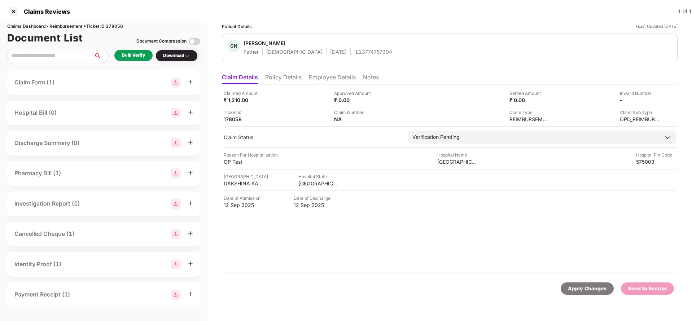
click at [287, 75] on li "Policy Details" at bounding box center [283, 79] width 36 height 10
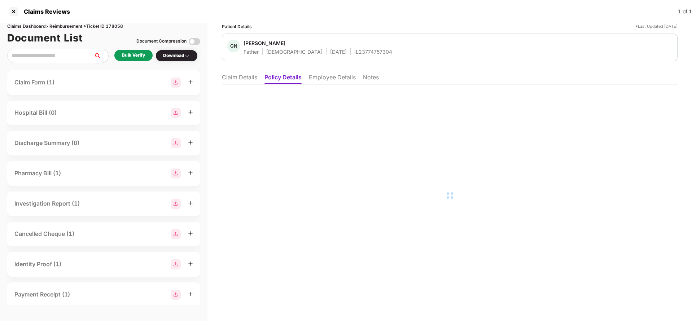
click at [247, 82] on li "Claim Details" at bounding box center [239, 79] width 35 height 10
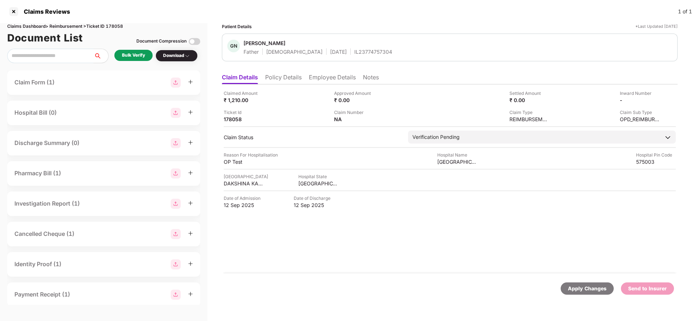
click at [354, 53] on div "IL23774757304" at bounding box center [373, 51] width 38 height 7
copy div "IL23774757304"
click at [337, 82] on li "Employee Details" at bounding box center [332, 79] width 47 height 10
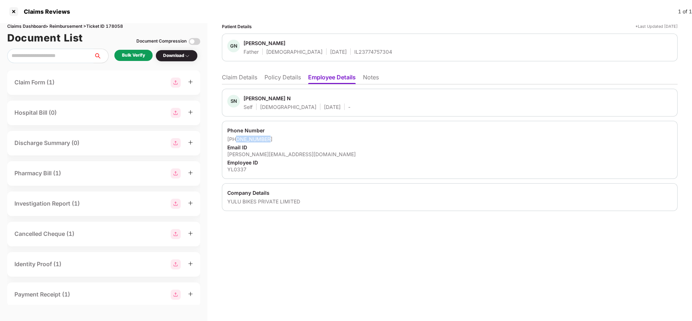
drag, startPoint x: 237, startPoint y: 139, endPoint x: 301, endPoint y: 138, distance: 63.5
click at [301, 138] on div "+919964296204" at bounding box center [449, 139] width 445 height 7
copy div "9964296204"
click at [240, 79] on li "Claim Details" at bounding box center [239, 79] width 35 height 10
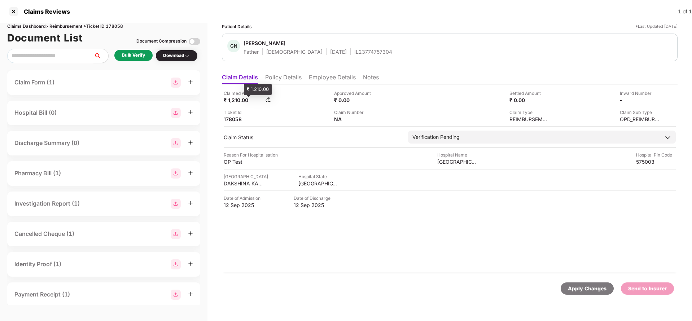
click at [234, 101] on div "₹ 1,210.00" at bounding box center [244, 100] width 40 height 7
copy div "1,210"
click at [447, 160] on div "Yenepoya Specialty Hospital" at bounding box center [457, 161] width 40 height 7
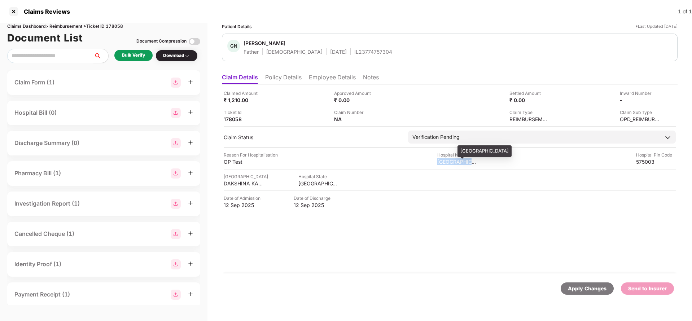
click at [447, 160] on div "Yenepoya Specialty Hospital" at bounding box center [457, 161] width 40 height 7
copy div "Yenepoya Specialty Hospital"
click at [135, 55] on div "Bulk Verify" at bounding box center [133, 55] width 23 height 7
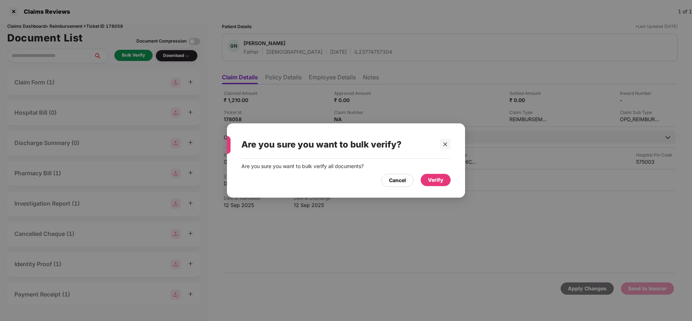
click at [425, 180] on div "Verify" at bounding box center [436, 180] width 30 height 12
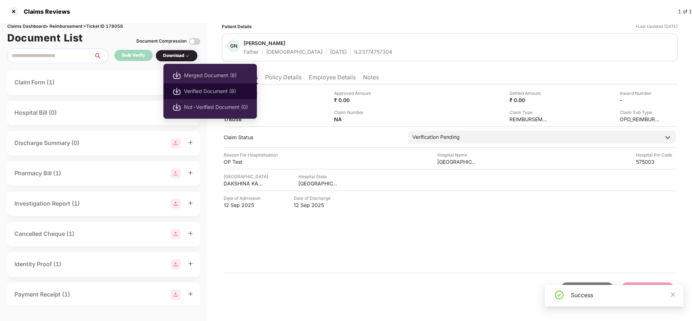
click at [218, 89] on span "Verified Document (8)" at bounding box center [216, 91] width 64 height 8
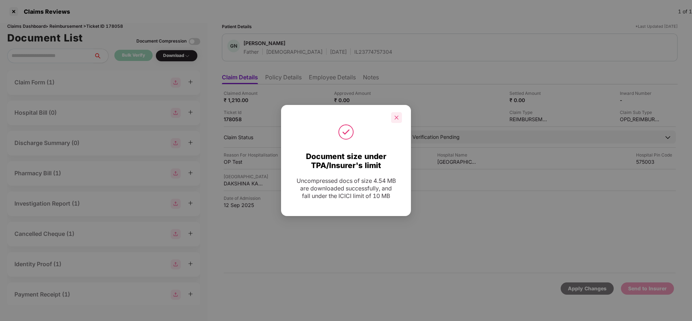
click at [401, 120] on div at bounding box center [396, 117] width 11 height 11
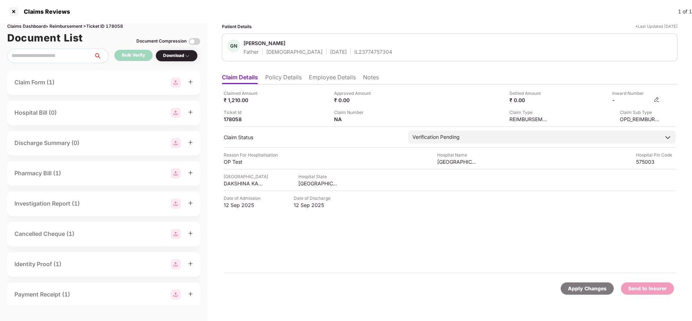
click at [656, 98] on img at bounding box center [657, 100] width 6 height 6
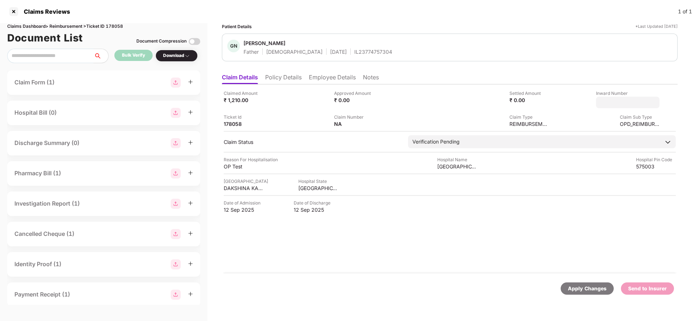
type input "**********"
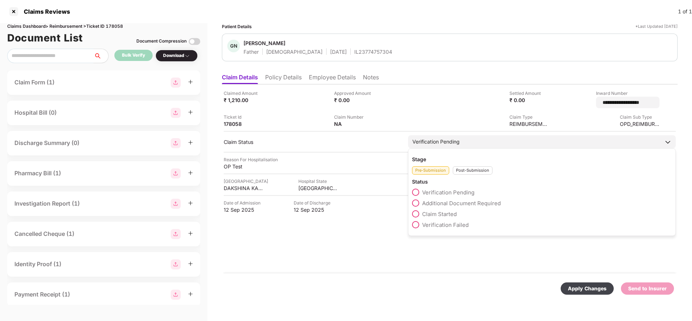
click at [485, 140] on div "Verification Pending" at bounding box center [542, 141] width 268 height 13
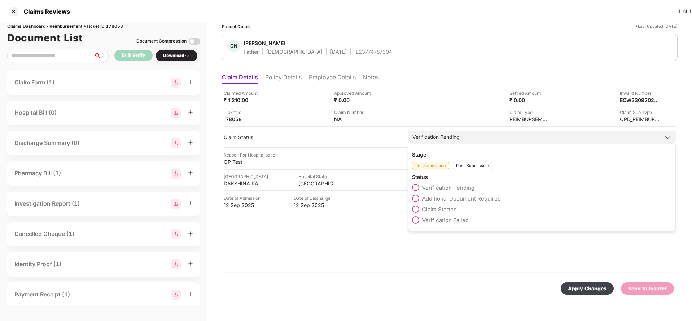
click at [468, 165] on div "Post-Submission" at bounding box center [473, 166] width 40 height 8
click at [442, 197] on span "Claim Under Process" at bounding box center [449, 198] width 54 height 7
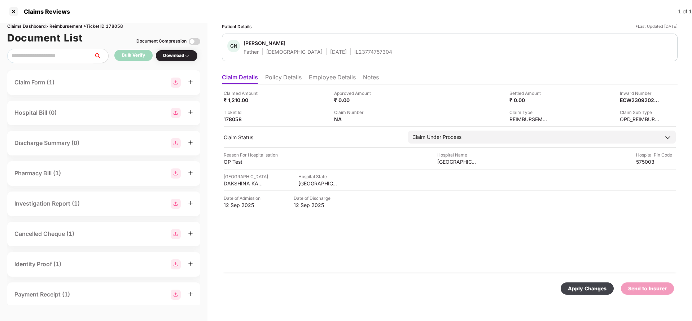
click at [577, 288] on div "Apply Changes" at bounding box center [587, 289] width 39 height 8
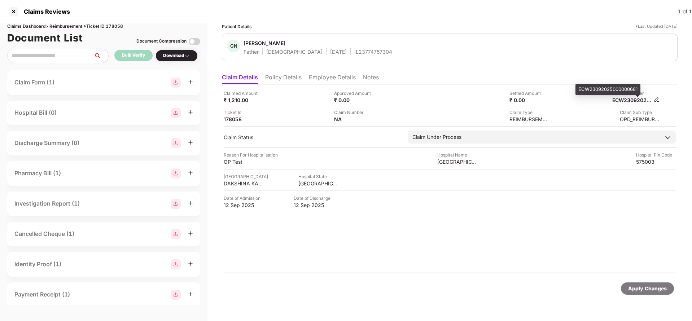
click at [624, 102] on div "ECW23092025000000681" at bounding box center [632, 100] width 40 height 7
copy div "ECW23092025000000681"
click at [354, 51] on div "IL23774757304" at bounding box center [373, 51] width 38 height 7
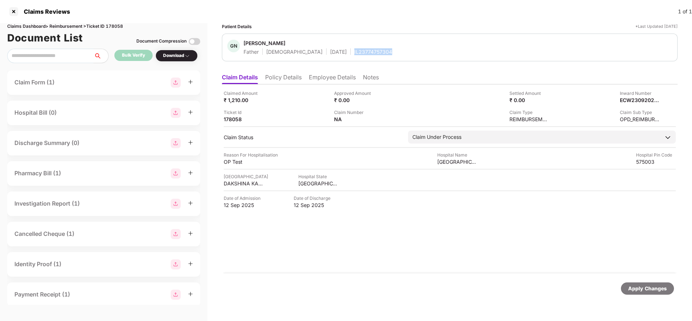
click at [354, 51] on div "IL23774757304" at bounding box center [373, 51] width 38 height 7
copy div "IL23774757304"
click at [654, 294] on div "Apply Changes" at bounding box center [647, 288] width 53 height 12
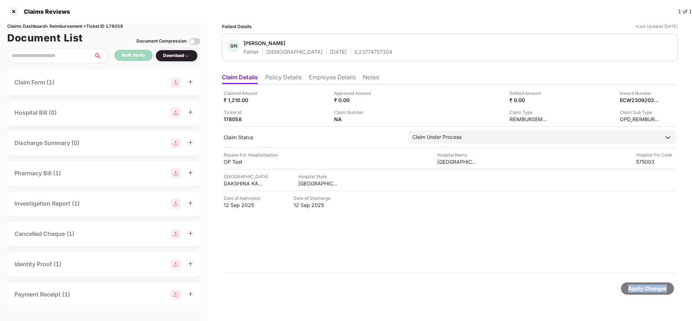
click at [654, 294] on div "Apply Changes" at bounding box center [647, 288] width 53 height 12
click at [113, 27] on div "Claims Dashboard > Reimbursement > Ticket ID 178058" at bounding box center [103, 26] width 193 height 7
copy div "178058"
click at [636, 285] on div "Apply Changes" at bounding box center [647, 289] width 39 height 8
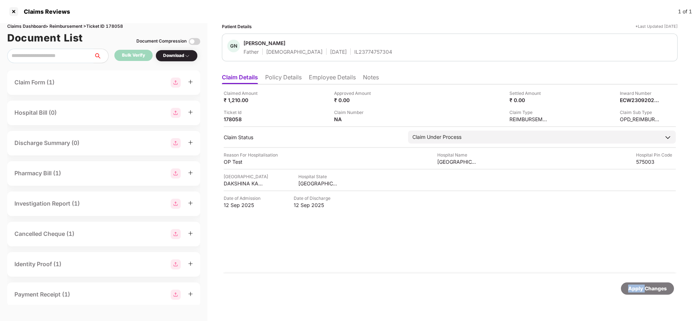
click at [636, 285] on div "Apply Changes" at bounding box center [647, 289] width 39 height 8
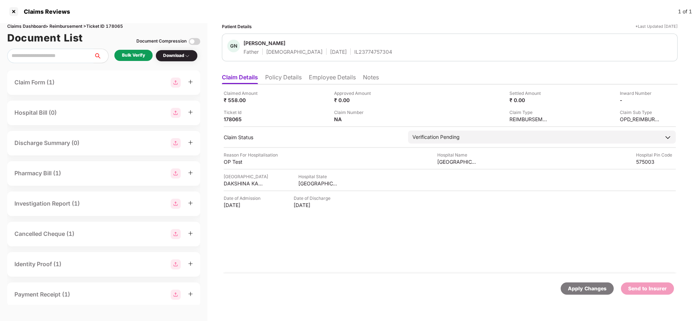
click at [354, 53] on div "IL23774757304" at bounding box center [373, 51] width 38 height 7
copy div "IL23774757304"
click at [328, 78] on li "Employee Details" at bounding box center [332, 79] width 47 height 10
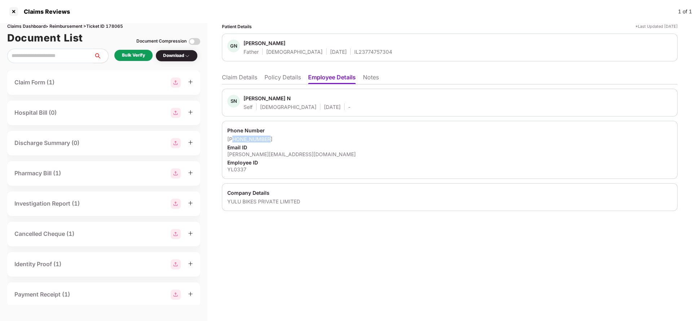
drag, startPoint x: 235, startPoint y: 137, endPoint x: 304, endPoint y: 141, distance: 69.3
click at [304, 141] on div "+919964296204" at bounding box center [449, 139] width 445 height 7
drag, startPoint x: 236, startPoint y: 140, endPoint x: 321, endPoint y: 138, distance: 84.8
click at [321, 138] on div "+919964296204" at bounding box center [449, 139] width 445 height 7
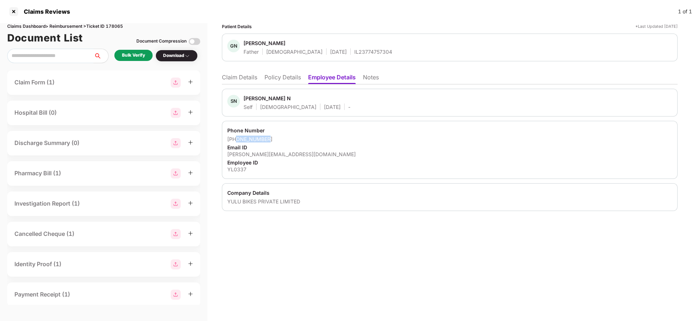
copy div "9964296204"
click at [245, 73] on ul "Claim Details Policy Details Employee Details Notes" at bounding box center [450, 77] width 456 height 14
click at [242, 76] on li "Claim Details" at bounding box center [239, 79] width 35 height 10
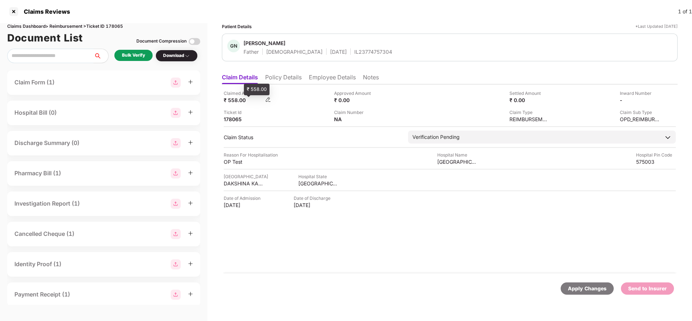
click at [231, 101] on div "₹ 558.00" at bounding box center [244, 100] width 40 height 7
copy div "558"
click at [453, 158] on div "Yenepoya Specialty Hospital" at bounding box center [457, 161] width 40 height 7
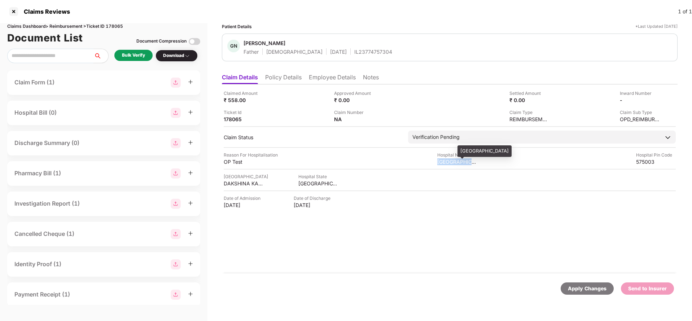
click at [453, 158] on div "Yenepoya Specialty Hospital" at bounding box center [457, 161] width 40 height 7
copy div "Yenepoya Specialty Hospital"
click at [126, 56] on div "Bulk Verify" at bounding box center [133, 55] width 23 height 7
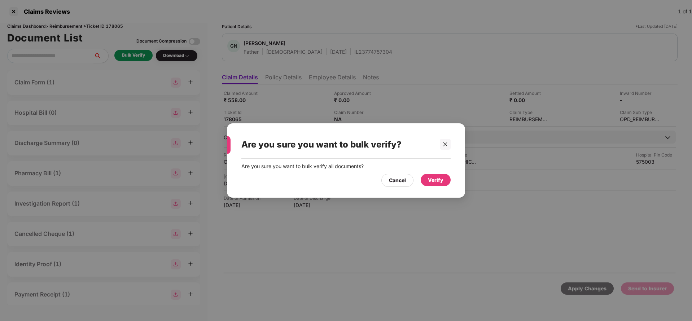
click at [430, 183] on div "Verify" at bounding box center [436, 180] width 16 height 8
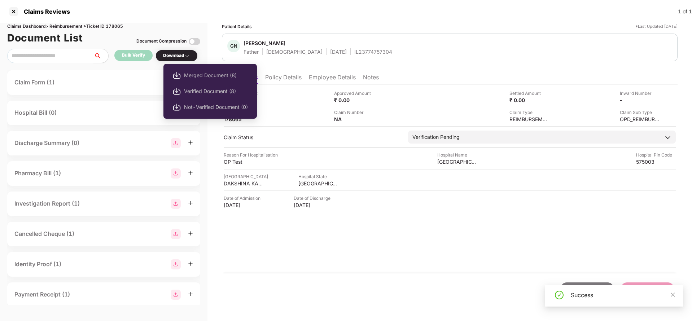
click at [202, 88] on span "Verified Document (8)" at bounding box center [216, 91] width 64 height 8
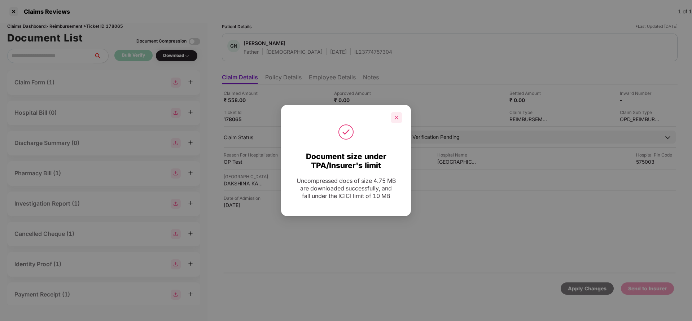
click at [399, 114] on div at bounding box center [396, 117] width 11 height 11
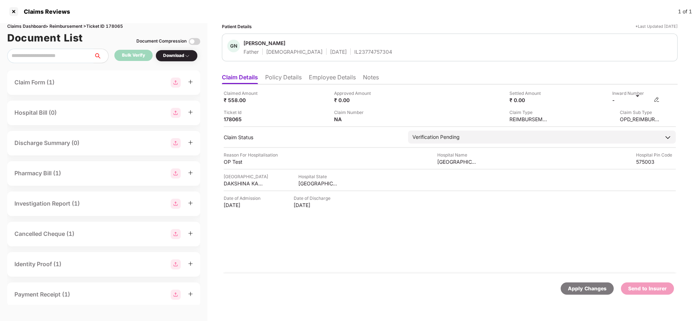
click at [659, 101] on img at bounding box center [657, 100] width 6 height 6
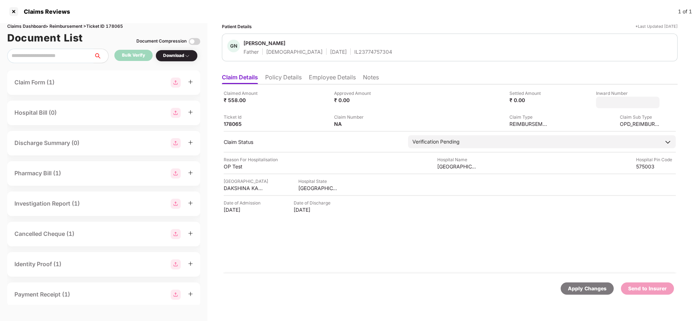
type input "**********"
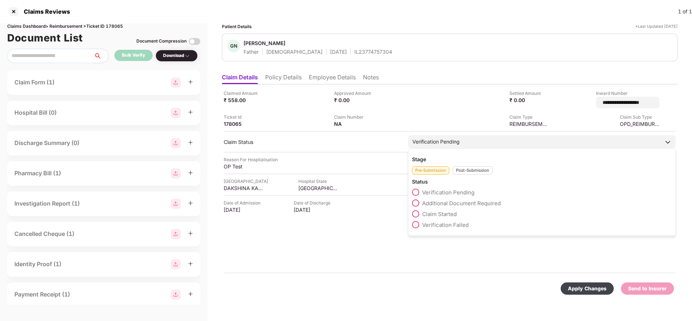
click at [443, 143] on div "Verification Pending" at bounding box center [542, 141] width 268 height 13
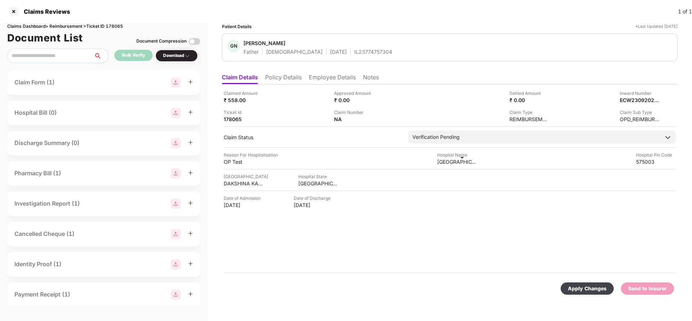
click at [470, 164] on div "Yenepoya Specialty Hospital" at bounding box center [457, 161] width 40 height 7
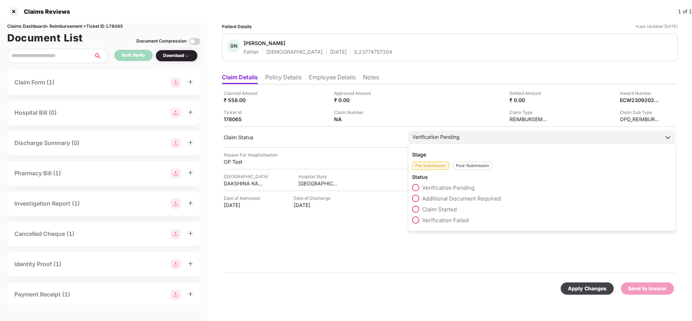
click at [447, 138] on div "Verification Pending" at bounding box center [435, 137] width 47 height 8
click at [473, 164] on div "Post-Submission" at bounding box center [473, 166] width 40 height 8
click at [435, 198] on span "Claim Under Process" at bounding box center [449, 198] width 54 height 7
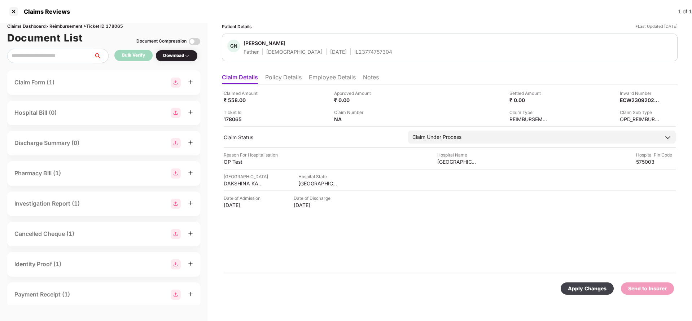
click at [599, 289] on div "Apply Changes" at bounding box center [587, 289] width 39 height 8
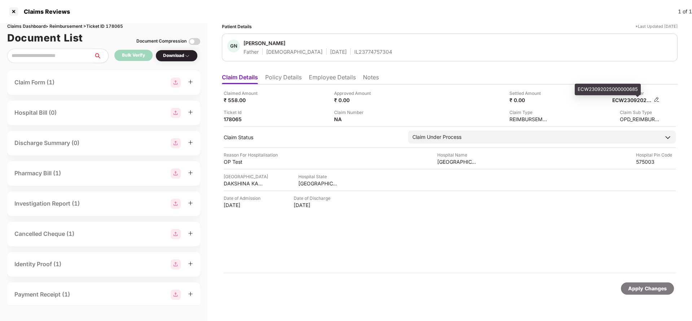
click at [630, 102] on div "ECW23092025000000685" at bounding box center [632, 100] width 40 height 7
copy div "ECW23092025000000685"
click at [354, 52] on div "IL23774757304" at bounding box center [373, 51] width 38 height 7
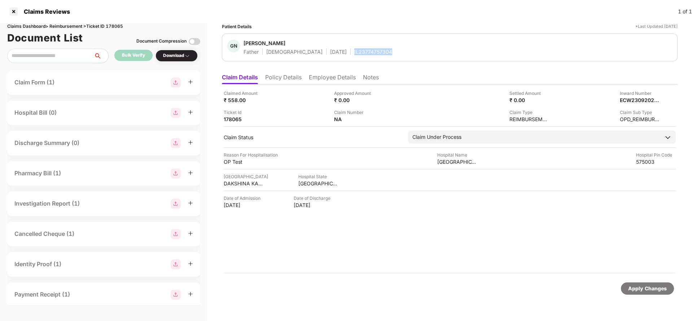
click at [354, 52] on div "IL23774757304" at bounding box center [373, 51] width 38 height 7
copy div "IL23774757304"
click at [647, 290] on div "Apply Changes" at bounding box center [647, 289] width 39 height 8
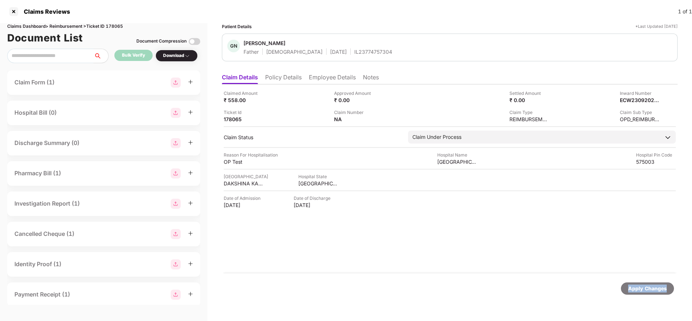
click at [647, 290] on div "Apply Changes" at bounding box center [647, 289] width 39 height 8
click at [118, 26] on div "Claims Dashboard > Reimbursement > Ticket ID 178065" at bounding box center [103, 26] width 193 height 7
copy div "178065"
click at [637, 285] on div "Apply Changes" at bounding box center [647, 289] width 39 height 8
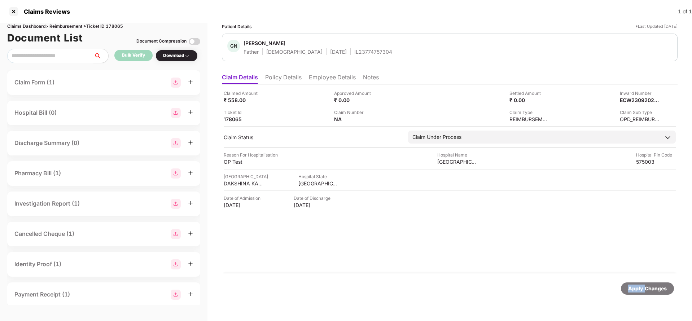
click at [637, 285] on div "Apply Changes" at bounding box center [647, 289] width 39 height 8
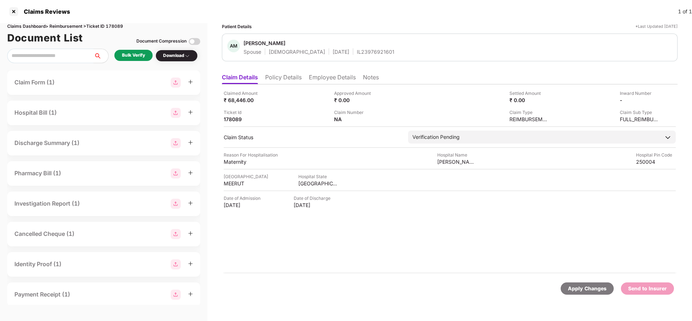
click at [290, 78] on li "Policy Details" at bounding box center [283, 79] width 36 height 10
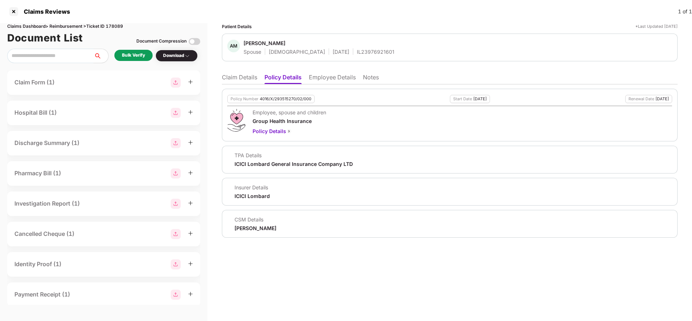
click at [293, 98] on div "4016/X/293515270/02/000" at bounding box center [286, 99] width 52 height 5
copy div "4016/X/293515270/02/000"
click at [357, 54] on div "IL23976921601" at bounding box center [376, 51] width 38 height 7
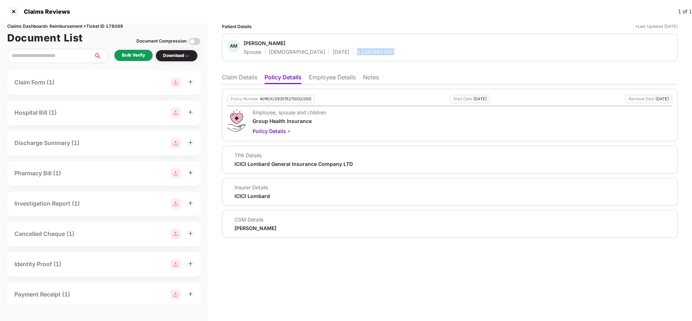
click at [357, 54] on div "IL23976921601" at bounding box center [376, 51] width 38 height 7
copy div "IL23976921601"
click at [338, 84] on li "Employee Details" at bounding box center [332, 79] width 47 height 10
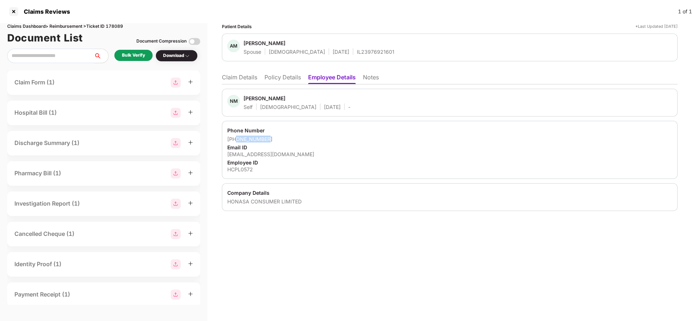
drag, startPoint x: 237, startPoint y: 138, endPoint x: 294, endPoint y: 140, distance: 57.0
click at [294, 140] on div "[PHONE_NUMBER]" at bounding box center [449, 139] width 445 height 7
copy div "8090780377"
click at [259, 154] on div "[EMAIL_ADDRESS][DOMAIN_NAME]" at bounding box center [449, 154] width 445 height 7
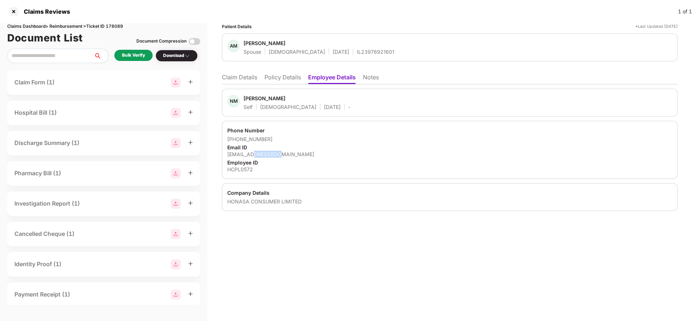
click at [259, 154] on div "[EMAIL_ADDRESS][DOMAIN_NAME]" at bounding box center [449, 154] width 445 height 7
copy div "[EMAIL_ADDRESS][DOMAIN_NAME]"
click at [237, 81] on li "Claim Details" at bounding box center [239, 79] width 35 height 10
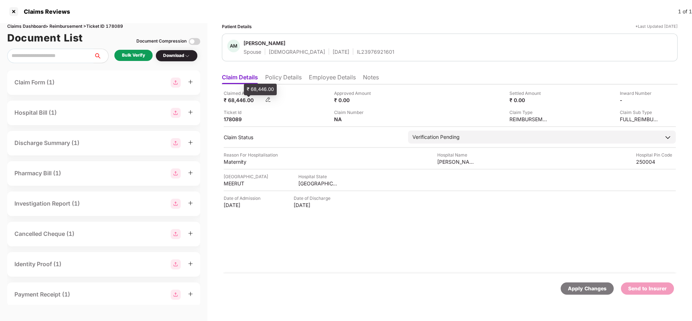
click at [239, 99] on div "₹ 68,446.00" at bounding box center [244, 100] width 40 height 7
copy div "68,446"
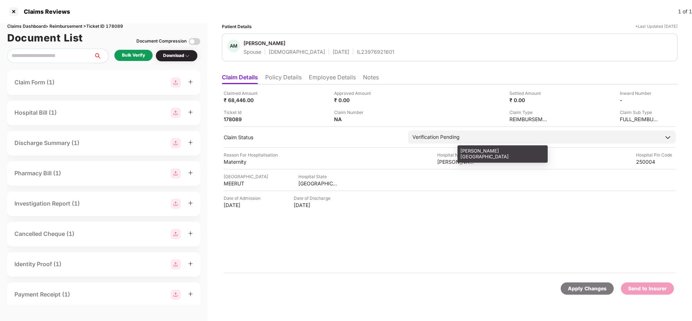
click at [446, 164] on div "[PERSON_NAME][GEOGRAPHIC_DATA]" at bounding box center [457, 161] width 40 height 7
copy div "[PERSON_NAME][GEOGRAPHIC_DATA]"
click at [128, 57] on div "Bulk Verify" at bounding box center [133, 55] width 23 height 7
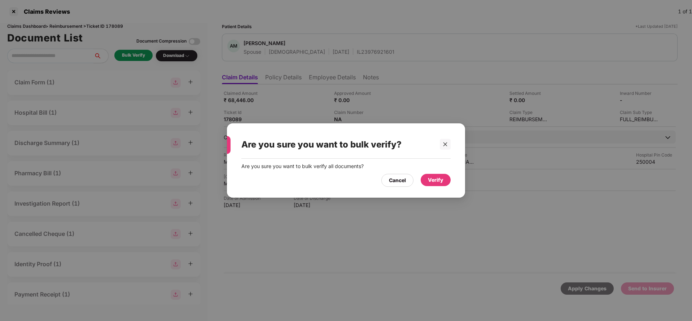
click at [437, 176] on div "Verify" at bounding box center [436, 180] width 16 height 8
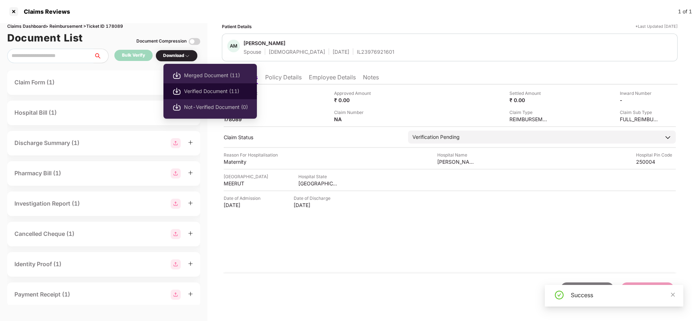
click at [205, 92] on span "Verified Document (11)" at bounding box center [216, 91] width 64 height 8
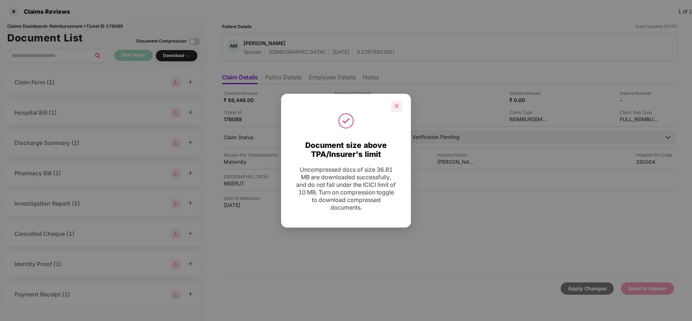
click at [399, 106] on icon "close" at bounding box center [396, 106] width 5 height 5
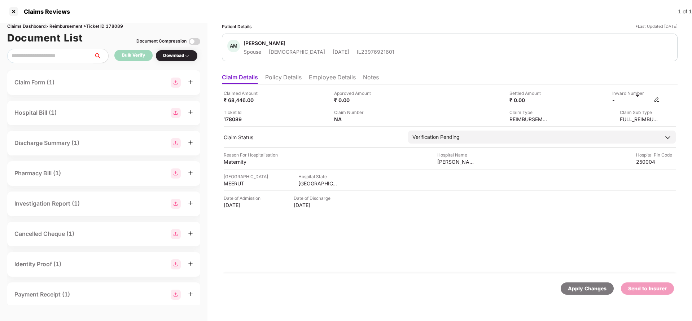
click at [653, 99] on div "-" at bounding box center [635, 100] width 47 height 7
click at [659, 100] on img at bounding box center [657, 100] width 6 height 6
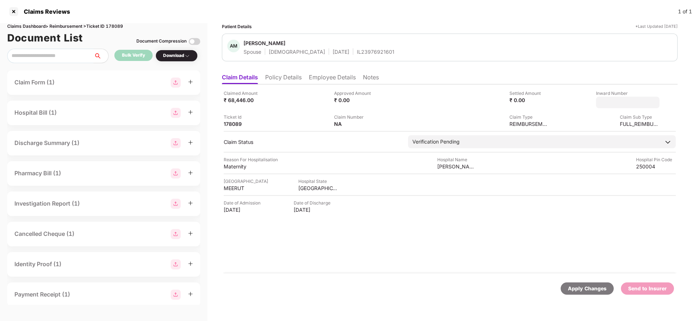
type input "**********"
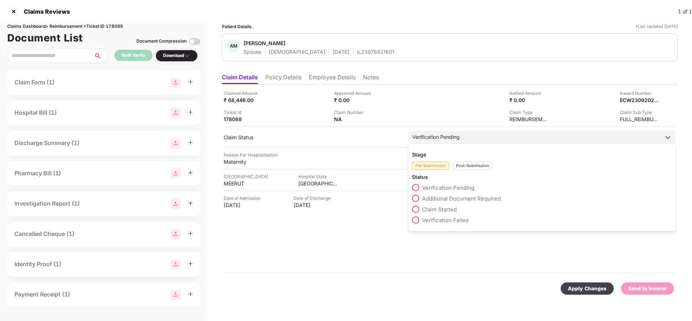
click at [487, 144] on div "Verification Pending Stage Pre-Submission Post-Submission Status Verification P…" at bounding box center [542, 137] width 268 height 13
click at [469, 164] on div "Post-Submission" at bounding box center [473, 166] width 40 height 8
click at [438, 198] on span "Claim Under Process" at bounding box center [449, 198] width 54 height 7
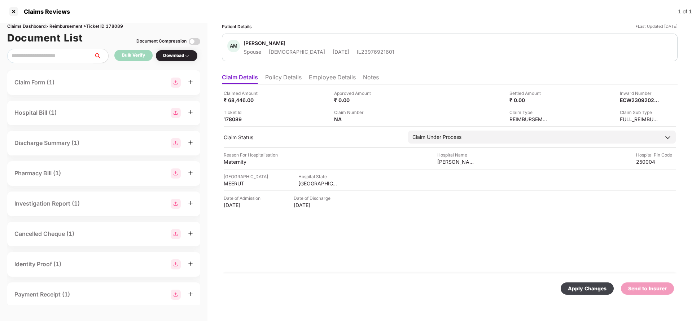
click at [585, 285] on div "Apply Changes" at bounding box center [587, 289] width 39 height 8
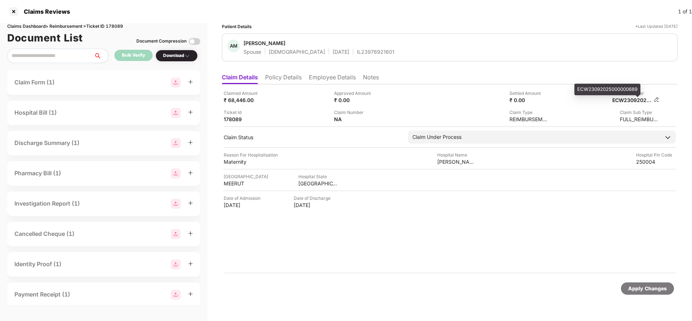
click at [629, 97] on div "ECW23092025000000689" at bounding box center [632, 100] width 40 height 7
copy div "ECW23092025000000689"
click at [345, 45] on span "Anju Mishra" at bounding box center [318, 44] width 151 height 9
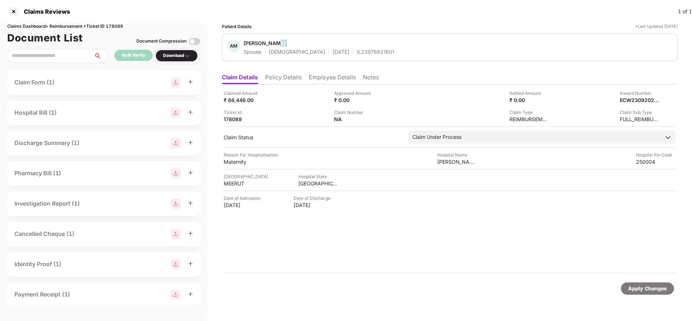
click at [345, 45] on span "Anju Mishra" at bounding box center [318, 44] width 151 height 9
click at [357, 54] on div "IL23976921601" at bounding box center [376, 51] width 38 height 7
copy div "IL23976921601"
click at [660, 284] on div "Apply Changes" at bounding box center [647, 288] width 53 height 12
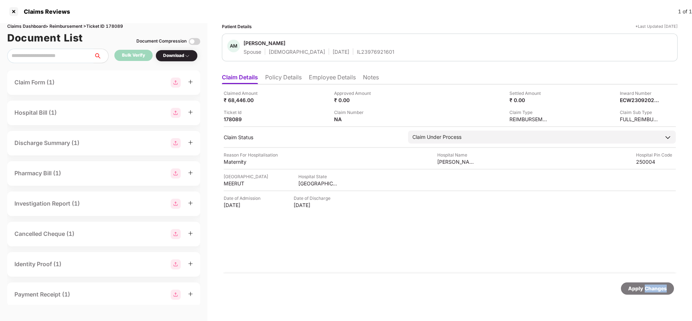
click at [660, 284] on div "Apply Changes" at bounding box center [647, 288] width 53 height 12
click at [115, 23] on div "Claims Dashboard > Reimbursement > Ticket ID 178089" at bounding box center [103, 26] width 193 height 7
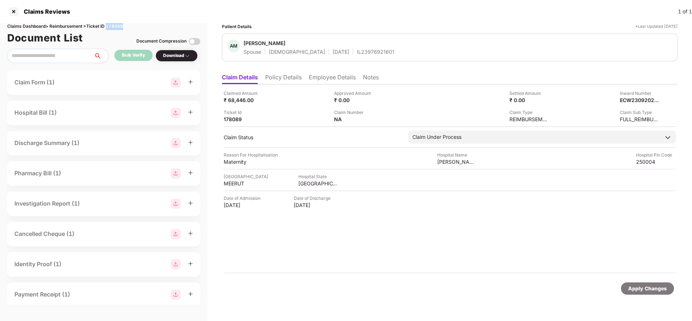
copy div "178089"
click at [638, 287] on div "Apply Changes" at bounding box center [647, 289] width 39 height 8
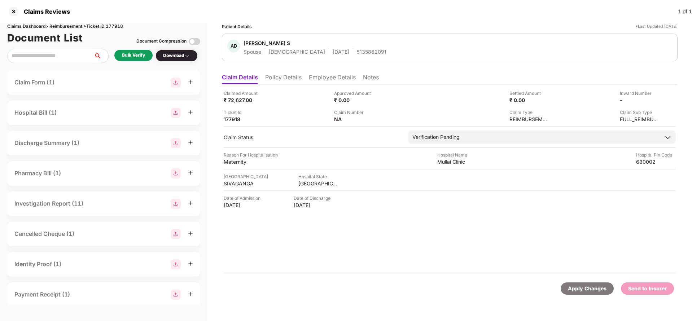
click at [129, 57] on div "Bulk Verify" at bounding box center [133, 55] width 23 height 7
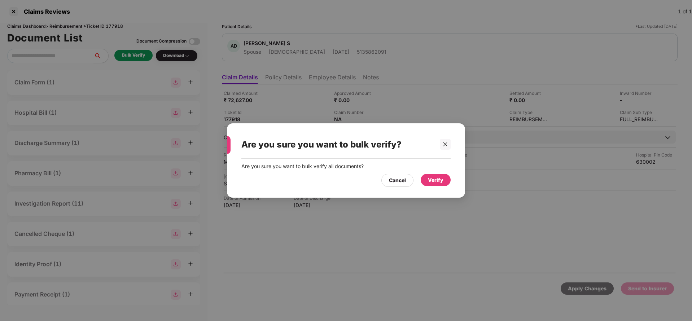
click at [440, 178] on div "Verify" at bounding box center [436, 180] width 16 height 8
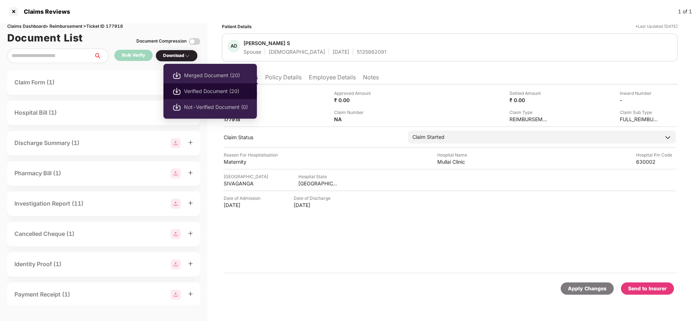
click at [206, 88] on span "Verified Document (20)" at bounding box center [216, 91] width 64 height 8
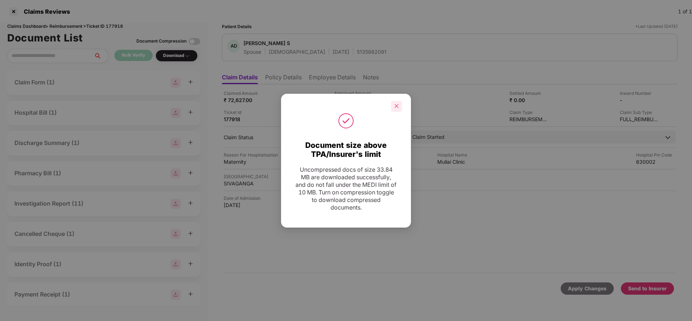
click at [395, 105] on icon "close" at bounding box center [396, 106] width 5 height 5
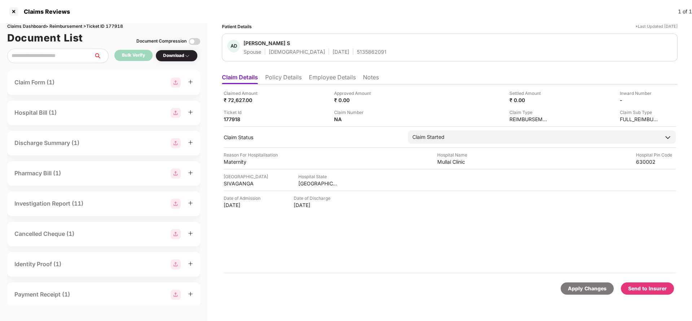
click at [652, 289] on div "Send to Insurer" at bounding box center [647, 289] width 39 height 8
click at [644, 285] on div "Send to Insurer" at bounding box center [647, 289] width 39 height 8
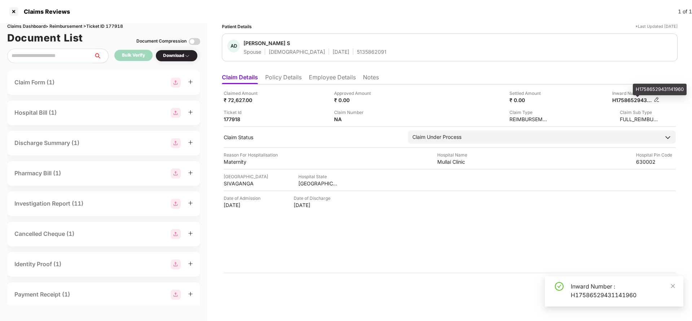
click at [631, 101] on div "H17586529431141960" at bounding box center [632, 100] width 40 height 7
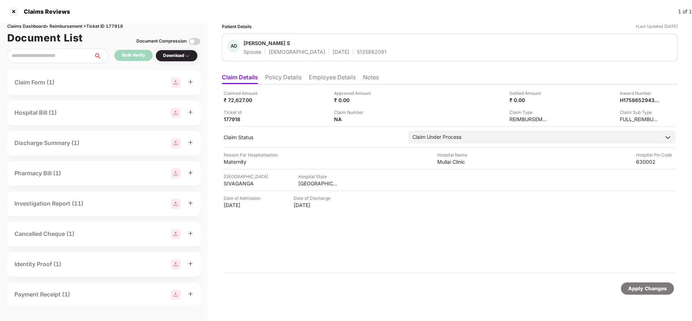
click at [357, 54] on div "5135862091" at bounding box center [372, 51] width 30 height 7
copy div "5135862091"
click at [656, 293] on div "Apply Changes" at bounding box center [647, 288] width 53 height 12
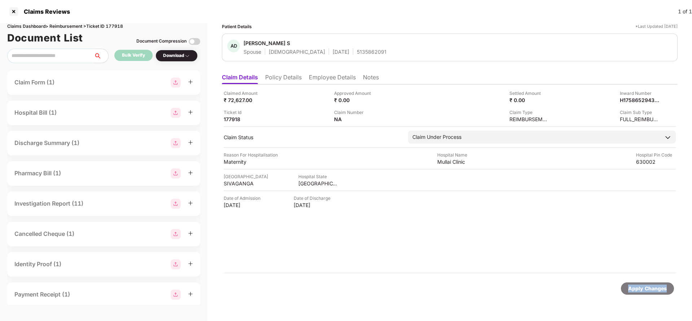
click at [656, 293] on div "Apply Changes" at bounding box center [647, 288] width 53 height 12
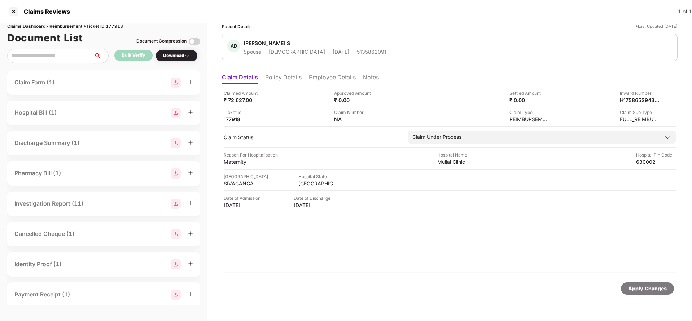
click at [121, 25] on div "Claims Dashboard > Reimbursement > Ticket ID 177918" at bounding box center [103, 26] width 193 height 7
copy div "177918"
click at [635, 286] on div "Apply Changes" at bounding box center [647, 289] width 39 height 8
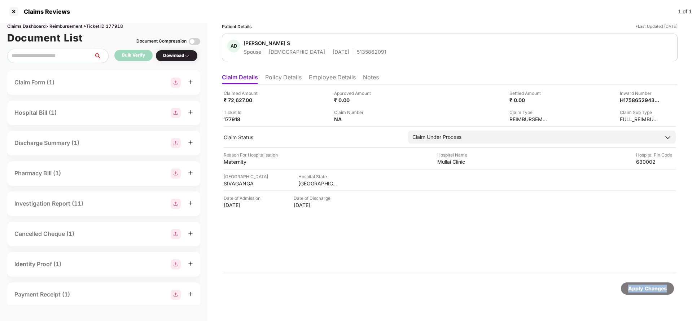
click at [635, 286] on div "Apply Changes" at bounding box center [647, 289] width 39 height 8
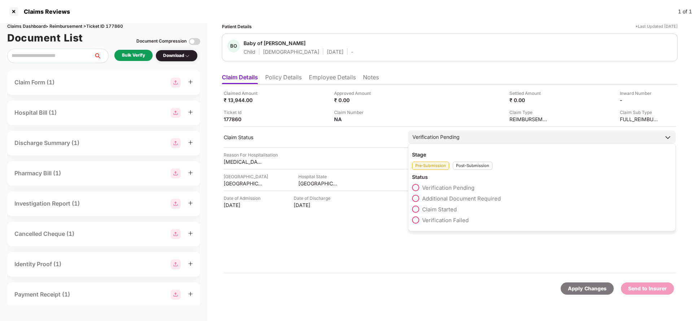
click at [432, 209] on span "Claim Started" at bounding box center [439, 209] width 35 height 7
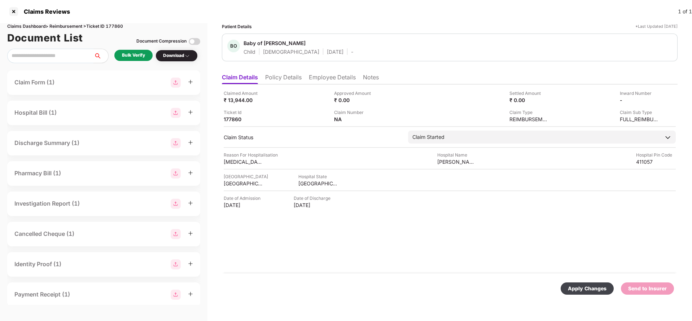
click at [590, 285] on div "Apply Changes" at bounding box center [587, 289] width 39 height 8
click at [290, 83] on li "Policy Details" at bounding box center [283, 79] width 36 height 10
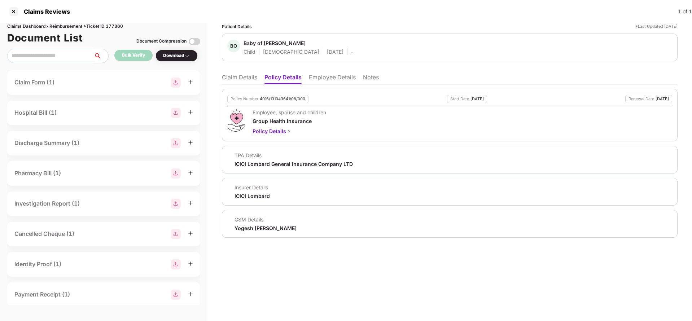
click at [244, 80] on li "Claim Details" at bounding box center [239, 79] width 35 height 10
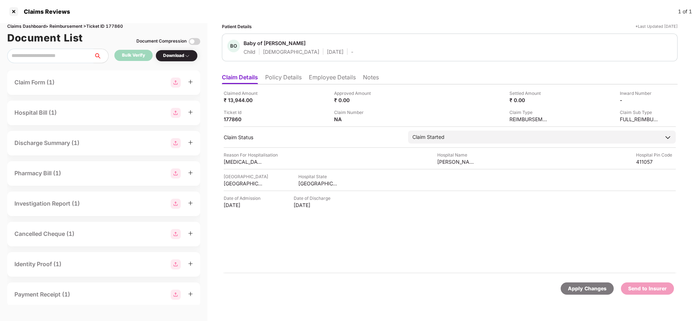
click at [279, 75] on li "Policy Details" at bounding box center [283, 79] width 36 height 10
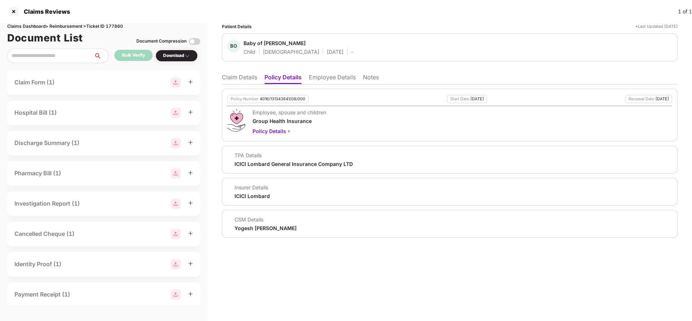
click at [251, 161] on div "ICICI Lombard General Insurance Company LTD" at bounding box center [293, 164] width 118 height 7
copy div "ICICI Lombard General Insurance Company LTD"
click at [336, 74] on li "Employee Details" at bounding box center [332, 79] width 47 height 10
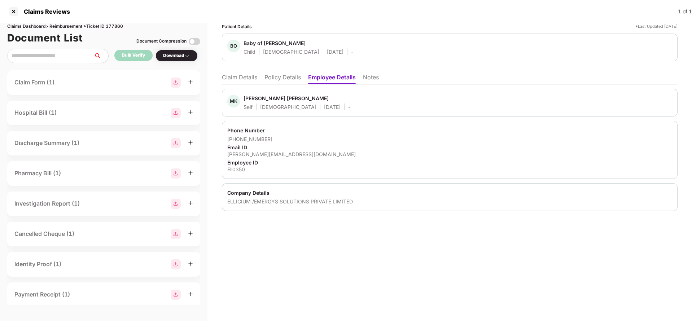
click at [251, 80] on li "Claim Details" at bounding box center [239, 79] width 35 height 10
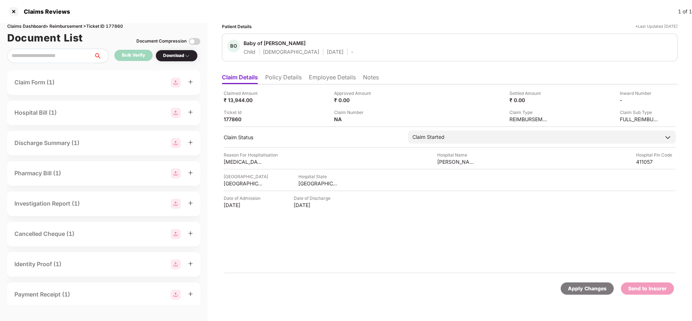
click at [573, 289] on div "Apply Changes" at bounding box center [587, 289] width 39 height 8
click at [113, 29] on div "Claims Dashboard > Reimbursement > Ticket ID 177860" at bounding box center [103, 26] width 193 height 7
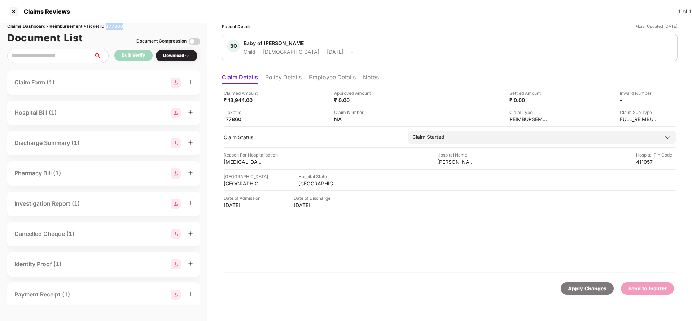
click at [113, 29] on div "Claims Dashboard > Reimbursement > Ticket ID 177860" at bounding box center [103, 26] width 193 height 7
copy div "177860"
click at [574, 288] on div "Apply Changes" at bounding box center [587, 289] width 39 height 8
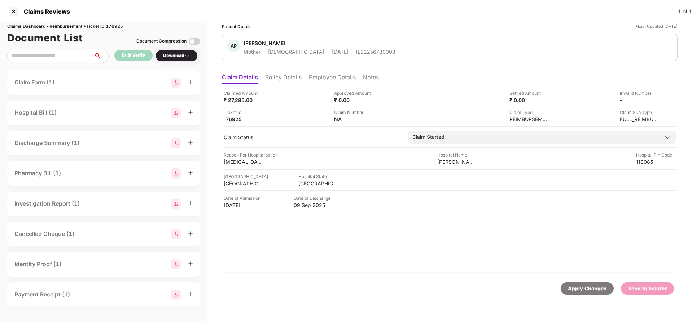
click at [283, 83] on li "Policy Details" at bounding box center [283, 79] width 36 height 10
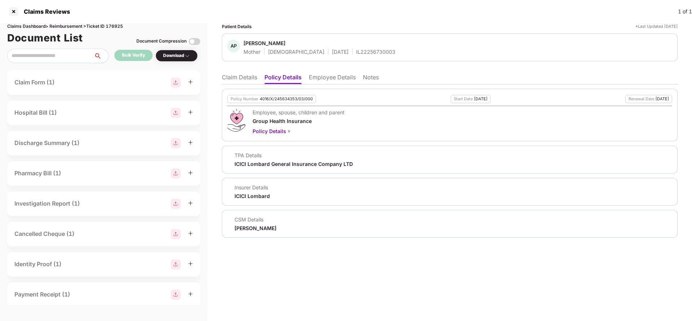
click at [275, 99] on div "4016/X/245634353/03/000" at bounding box center [286, 99] width 53 height 5
copy div "4016/X/245634353/03/000"
click at [356, 51] on div "IL22256730003" at bounding box center [375, 51] width 39 height 7
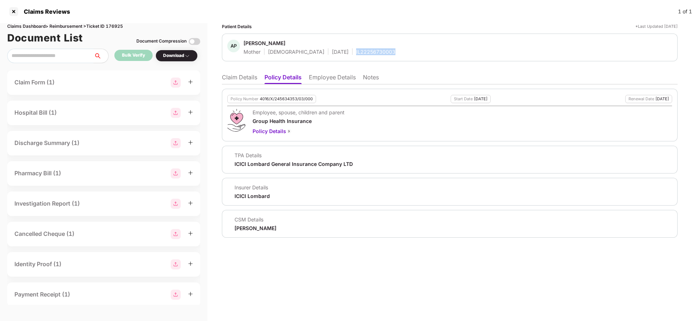
click at [356, 51] on div "IL22256730003" at bounding box center [375, 51] width 39 height 7
copy div "IL22256730003"
click at [317, 77] on li "Employee Details" at bounding box center [332, 79] width 47 height 10
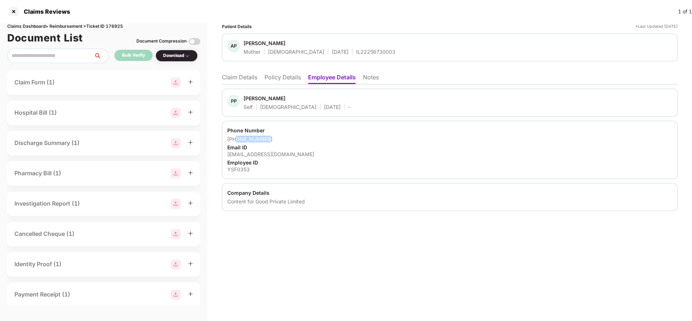
drag, startPoint x: 236, startPoint y: 142, endPoint x: 297, endPoint y: 140, distance: 60.3
click at [297, 140] on div "+919654021555" at bounding box center [449, 139] width 445 height 7
copy div "9654021555"
click at [254, 154] on div "pallavi.p@yourstory.com" at bounding box center [449, 154] width 445 height 7
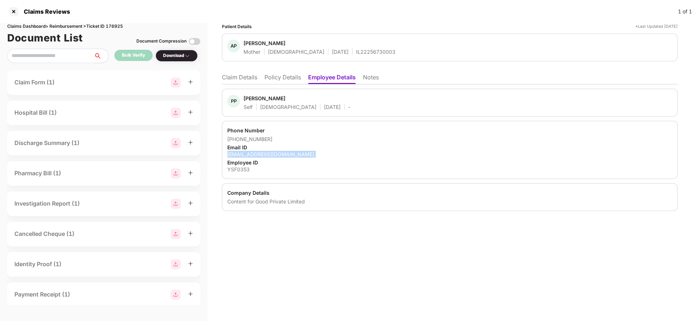
click at [254, 154] on div "pallavi.p@yourstory.com" at bounding box center [449, 154] width 445 height 7
copy div "pallavi.p@yourstory.com"
click at [235, 78] on li "Claim Details" at bounding box center [239, 79] width 35 height 10
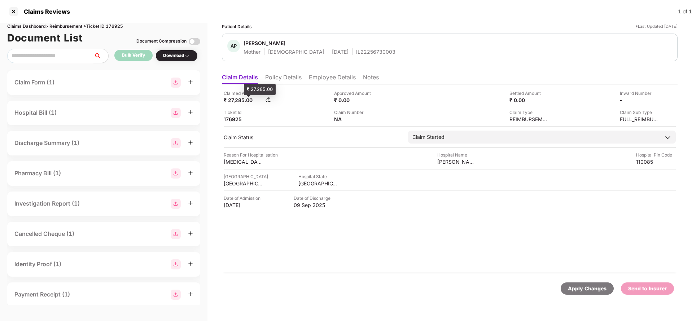
click at [239, 100] on div "₹ 27,285.00" at bounding box center [244, 100] width 40 height 7
copy div "27,285"
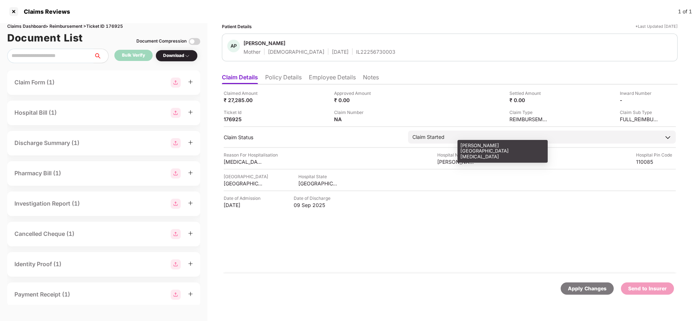
click at [451, 160] on div "Rajiv gandhi cancer institute and research centre" at bounding box center [457, 161] width 40 height 7
copy div "Rajiv gandhi cancer institute and research centre"
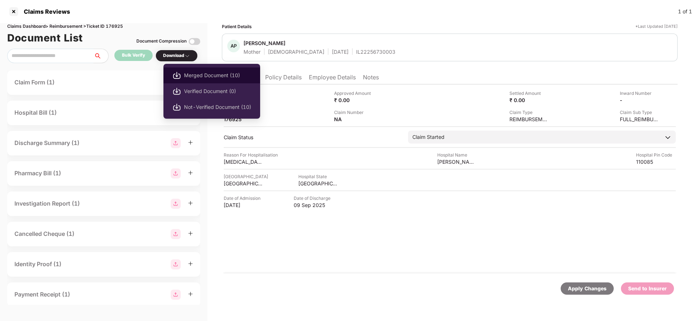
click at [205, 72] on span "Merged Document (10)" at bounding box center [217, 75] width 67 height 8
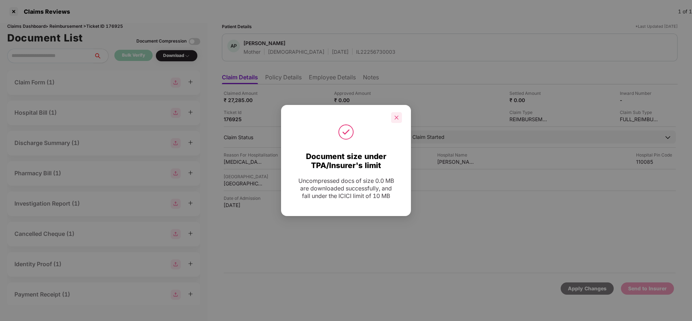
click at [393, 117] on div at bounding box center [396, 117] width 11 height 11
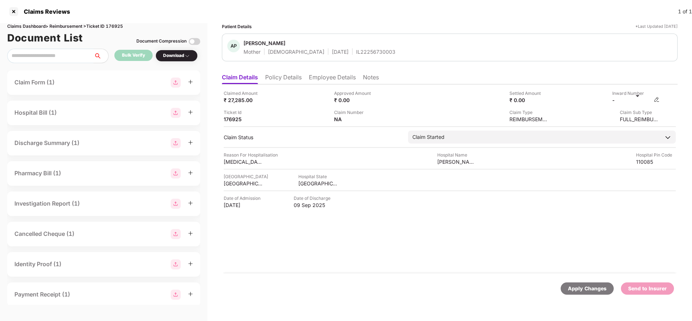
click at [655, 98] on img at bounding box center [657, 100] width 6 height 6
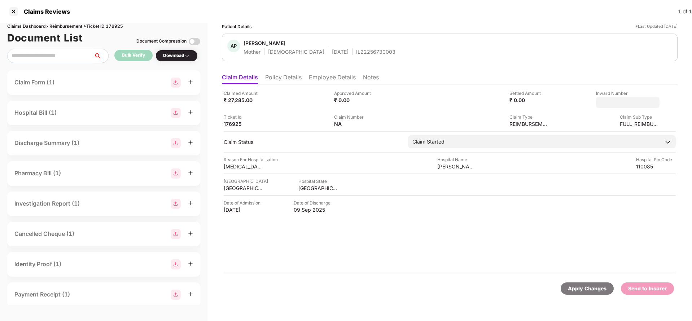
type input "**********"
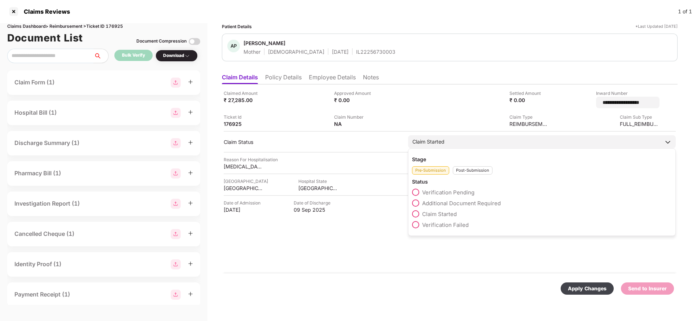
click at [500, 145] on div "Claim Started Stage Pre-Submission Post-Submission Status Verification Pending …" at bounding box center [542, 141] width 268 height 13
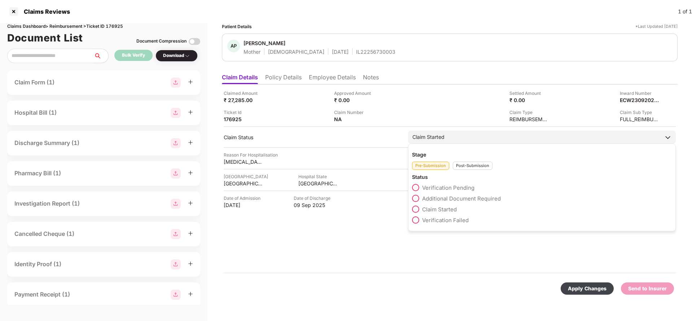
click at [471, 162] on div "Post-Submission" at bounding box center [473, 166] width 40 height 8
click at [433, 199] on span "Claim Under Process" at bounding box center [449, 198] width 54 height 7
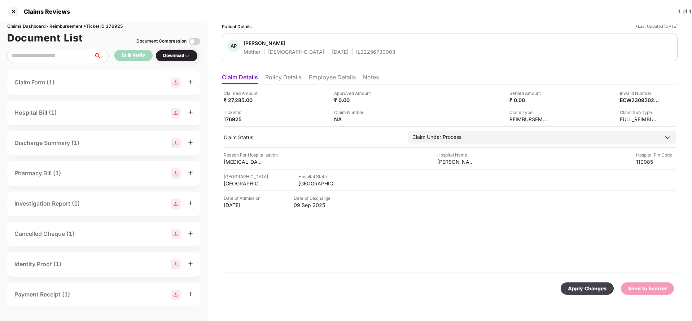
click at [574, 291] on div "Apply Changes" at bounding box center [587, 289] width 39 height 8
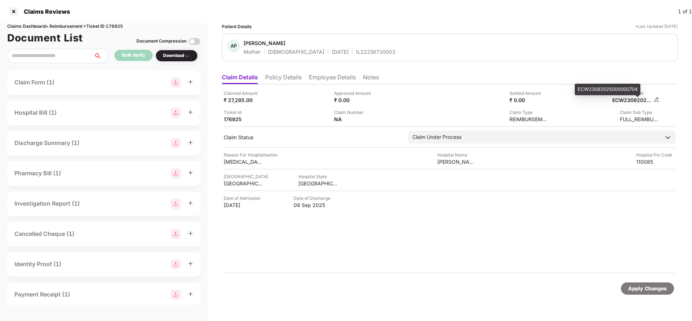
click at [626, 98] on div "ECW23092025000000704" at bounding box center [632, 100] width 40 height 7
copy div "ECW23092025000000704"
click at [357, 48] on div "IL22256730003" at bounding box center [375, 51] width 39 height 7
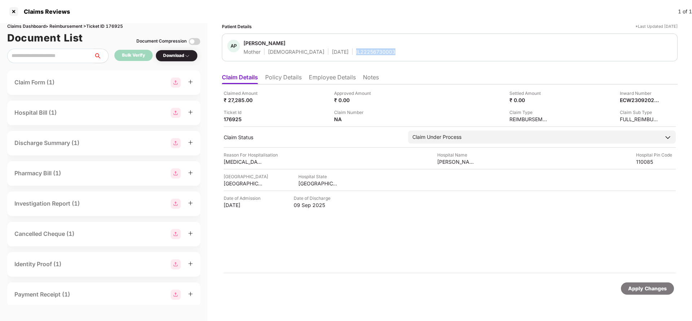
click at [357, 48] on div "IL22256730003" at bounding box center [375, 51] width 39 height 7
copy div "IL22256730003"
click at [644, 286] on div "Apply Changes" at bounding box center [647, 289] width 39 height 8
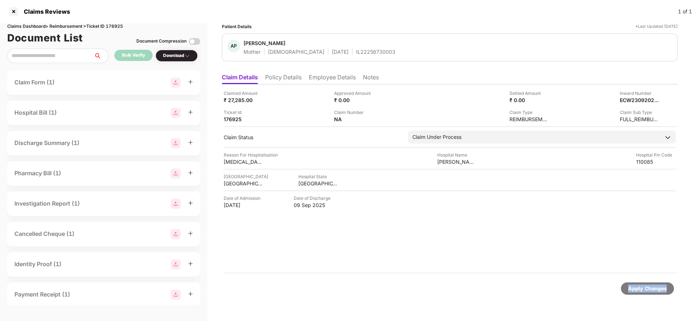
click at [644, 286] on div "Apply Changes" at bounding box center [647, 289] width 39 height 8
click at [119, 25] on div "Claims Dashboard > Reimbursement > Ticket ID 176925" at bounding box center [103, 26] width 193 height 7
copy div "176925"
click at [630, 286] on div "Apply Changes" at bounding box center [647, 289] width 39 height 8
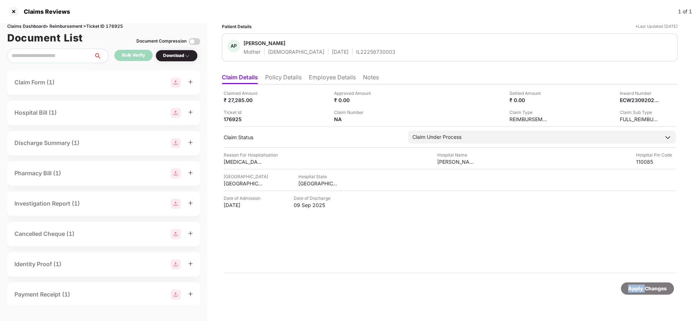
click at [630, 286] on div "Apply Changes" at bounding box center [647, 289] width 39 height 8
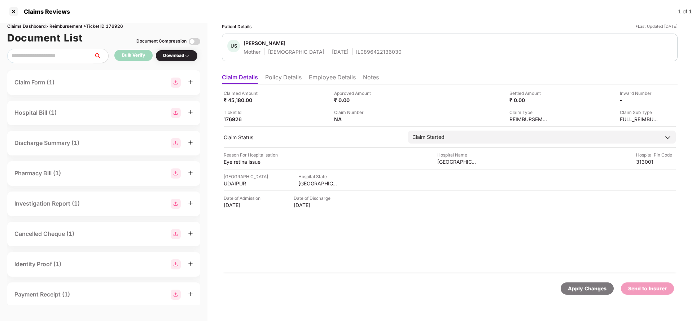
click at [289, 74] on li "Policy Details" at bounding box center [283, 79] width 36 height 10
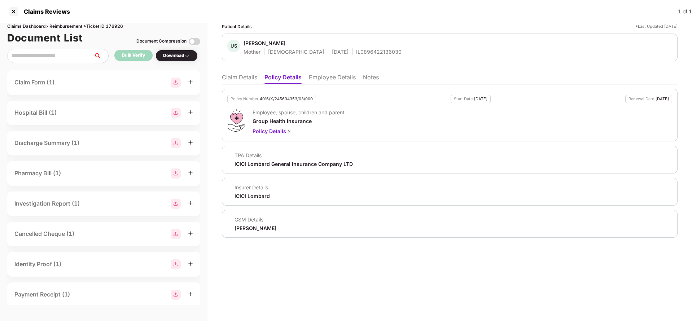
click at [282, 99] on div "4016/X/245634353/03/000" at bounding box center [286, 99] width 53 height 5
copy div "4016/X/245634353/03/000"
click at [356, 51] on div "IL0896422136030" at bounding box center [378, 51] width 45 height 7
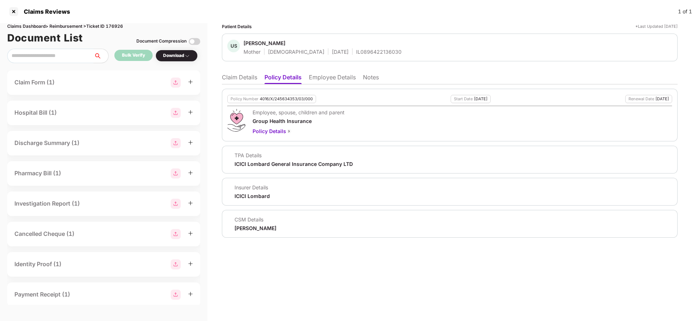
click at [356, 51] on div "IL0896422136030" at bounding box center [378, 51] width 45 height 7
copy div "IL0896422136030"
click at [323, 78] on li "Employee Details" at bounding box center [332, 79] width 47 height 10
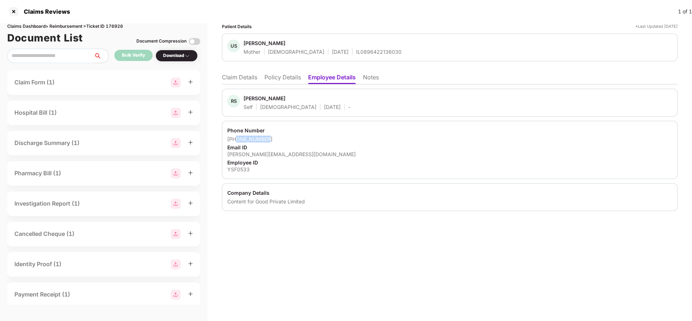
drag, startPoint x: 237, startPoint y: 142, endPoint x: 309, endPoint y: 137, distance: 71.6
click at [309, 137] on div "[PHONE_NUMBER]" at bounding box center [449, 139] width 445 height 7
copy div "9783121227"
click at [265, 155] on div "raghav.s@yourstory.com" at bounding box center [449, 154] width 445 height 7
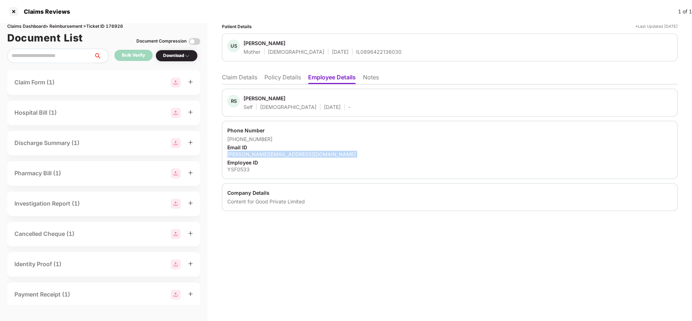
click at [265, 155] on div "raghav.s@yourstory.com" at bounding box center [449, 154] width 445 height 7
copy div "raghav.s@yourstory.com"
click at [243, 79] on li "Claim Details" at bounding box center [239, 79] width 35 height 10
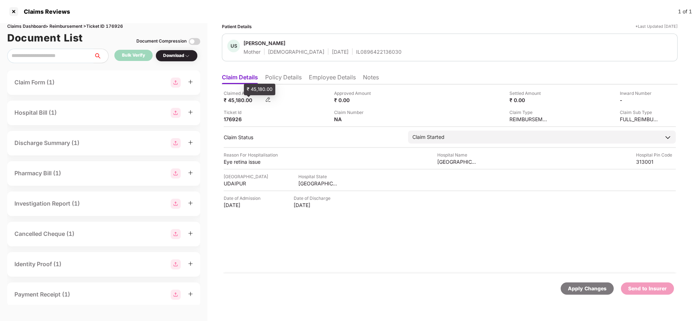
click at [237, 103] on div "₹ 45,180.00" at bounding box center [244, 100] width 40 height 7
copy div "45,180"
click at [457, 159] on div "Asg eye hospital" at bounding box center [457, 161] width 40 height 7
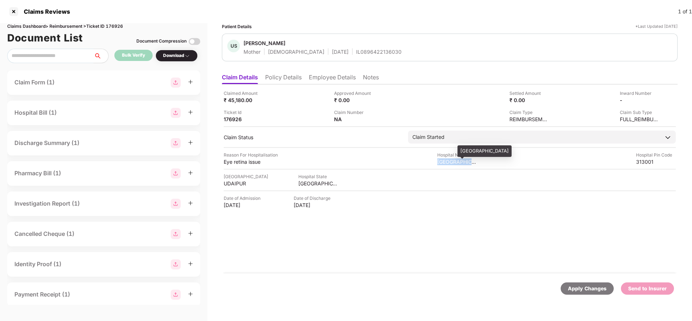
click at [457, 159] on div "Asg eye hospital" at bounding box center [457, 161] width 40 height 7
copy div "Asg eye hospital"
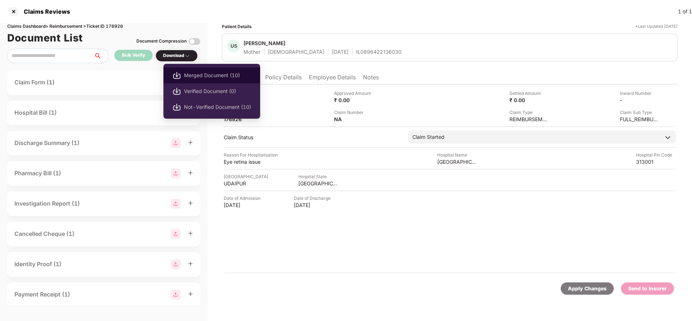
click at [199, 73] on span "Merged Document (10)" at bounding box center [217, 75] width 67 height 8
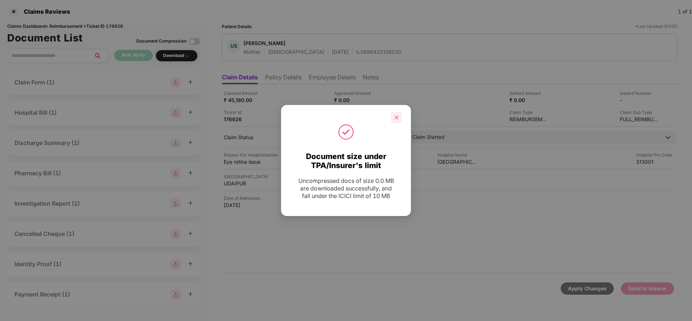
click at [398, 117] on icon "close" at bounding box center [397, 117] width 4 height 4
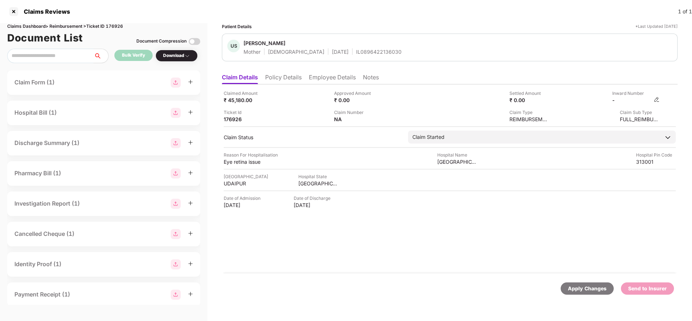
click at [657, 100] on img at bounding box center [657, 100] width 6 height 6
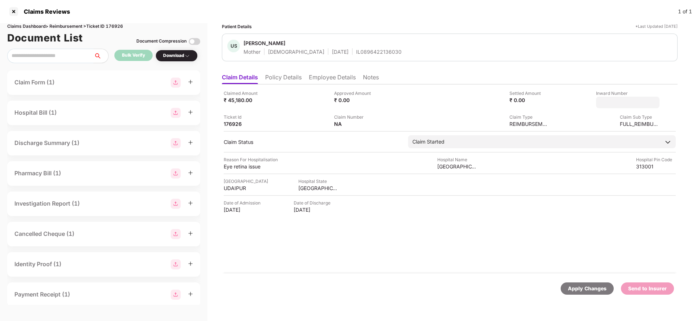
type input "**********"
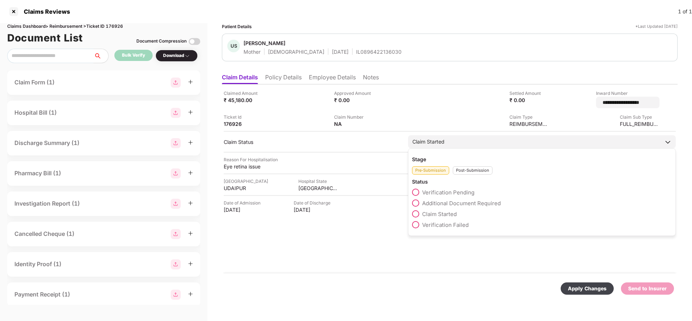
click at [436, 148] on div "Stage Pre-Submission Post-Submission Status Verification Pending Additional Doc…" at bounding box center [542, 192] width 268 height 88
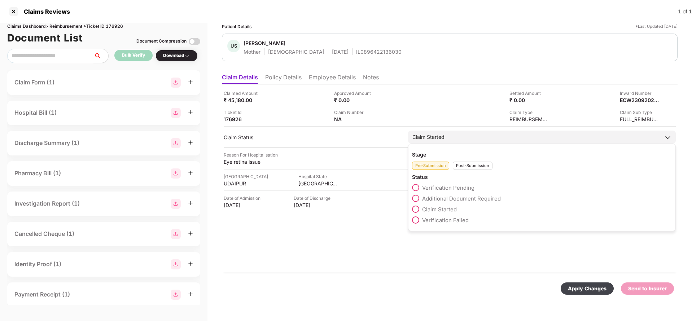
click at [463, 163] on div "Post-Submission" at bounding box center [473, 166] width 40 height 8
click at [442, 198] on span "Claim Under Process" at bounding box center [449, 198] width 54 height 7
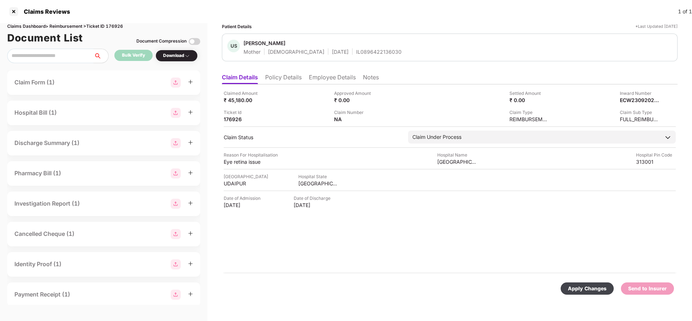
click at [578, 288] on div "Apply Changes" at bounding box center [587, 289] width 39 height 8
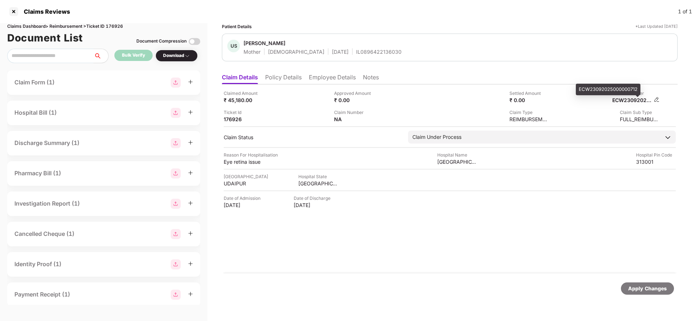
click at [622, 98] on div "ECW23092025000000712" at bounding box center [632, 100] width 40 height 7
copy div "ECW23092025000000712"
click at [361, 55] on div "IL0896422136030" at bounding box center [378, 51] width 45 height 7
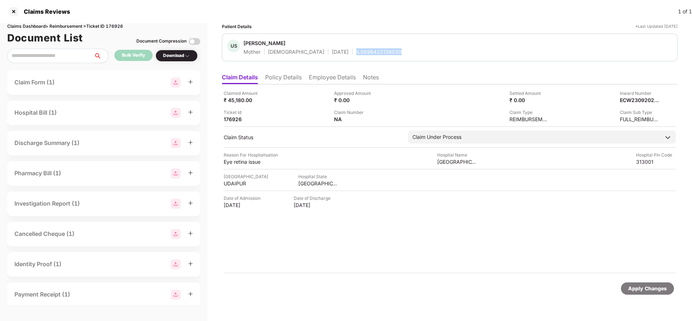
click at [361, 55] on div "IL0896422136030" at bounding box center [378, 51] width 45 height 7
copy div "IL0896422136030"
click at [657, 290] on div "Apply Changes" at bounding box center [647, 289] width 39 height 8
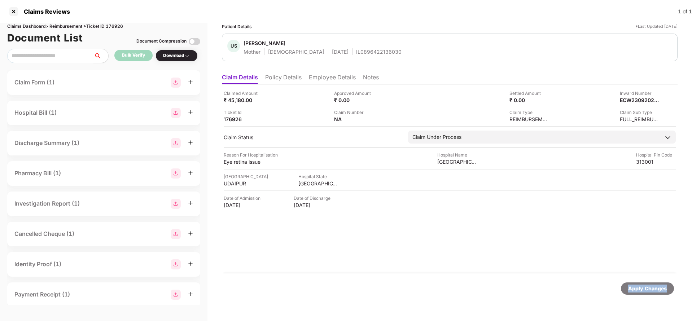
click at [657, 290] on div "Apply Changes" at bounding box center [647, 289] width 39 height 8
click at [118, 25] on div "Claims Dashboard > Reimbursement > Ticket ID 176926" at bounding box center [103, 26] width 193 height 7
copy div "176926"
click at [635, 288] on div "Apply Changes" at bounding box center [647, 289] width 39 height 8
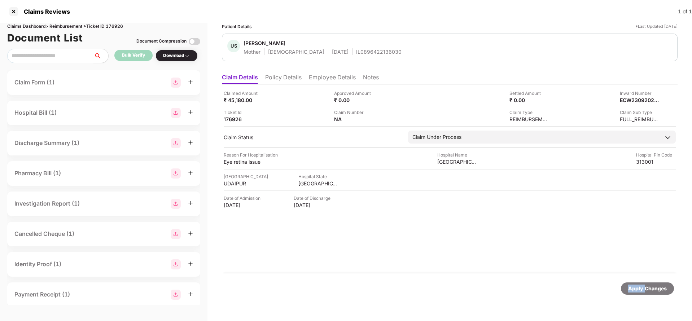
click at [635, 288] on div "Apply Changes" at bounding box center [647, 289] width 39 height 8
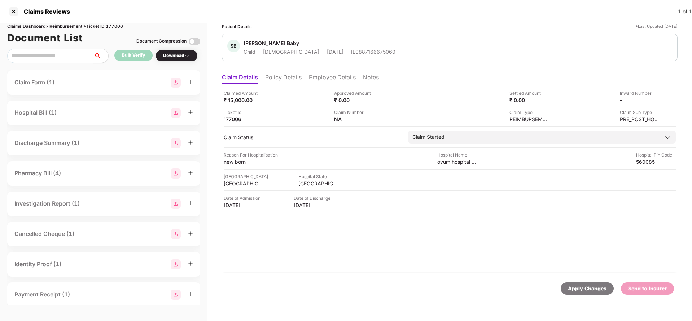
click at [284, 79] on li "Policy Details" at bounding box center [283, 79] width 36 height 10
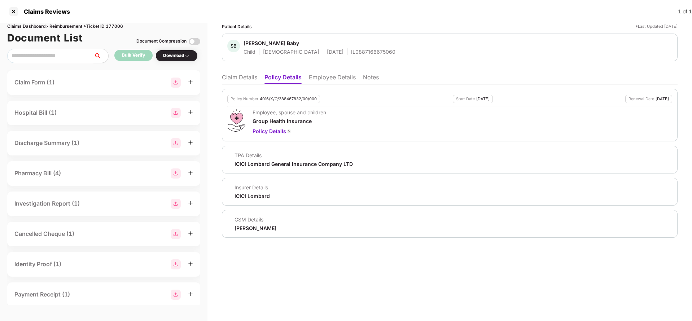
click at [285, 97] on div "4016/X/O/388467832/00/000" at bounding box center [288, 99] width 57 height 5
copy div "4016/X/O/388467832/00/000"
click at [351, 51] on div "IL0887166675060" at bounding box center [373, 51] width 44 height 7
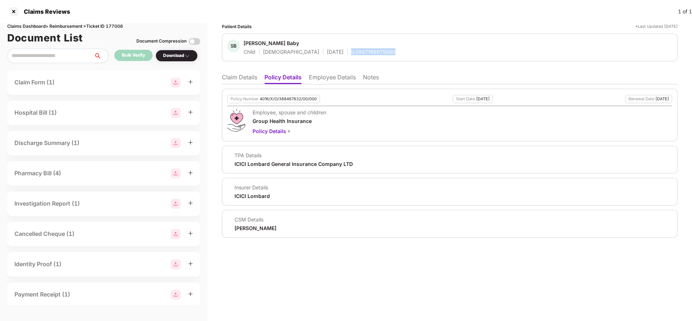
click at [351, 51] on div "IL0887166675060" at bounding box center [373, 51] width 44 height 7
copy div "IL0887166675060"
click at [325, 77] on li "Employee Details" at bounding box center [332, 79] width 47 height 10
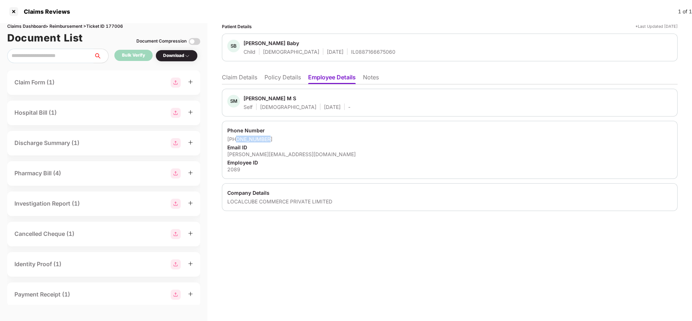
drag, startPoint x: 237, startPoint y: 140, endPoint x: 307, endPoint y: 138, distance: 70.4
click at [307, 138] on div "[PHONE_NUMBER]" at bounding box center [449, 139] width 445 height 7
copy div "8147400754"
click at [258, 155] on div "[PERSON_NAME][EMAIL_ADDRESS][DOMAIN_NAME]" at bounding box center [449, 154] width 445 height 7
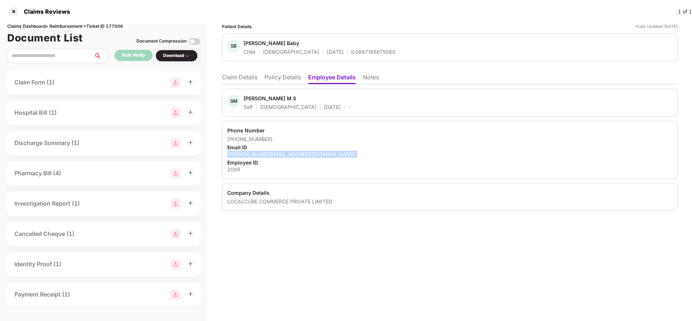
click at [258, 155] on div "[PERSON_NAME][EMAIL_ADDRESS][DOMAIN_NAME]" at bounding box center [449, 154] width 445 height 7
copy div "[PERSON_NAME][EMAIL_ADDRESS][DOMAIN_NAME]"
click at [233, 86] on div "SM [PERSON_NAME] Self [DEMOGRAPHIC_DATA] [DATE] - Phone Number [PHONE_NUMBER] E…" at bounding box center [450, 147] width 456 height 127
click at [238, 76] on li "Claim Details" at bounding box center [239, 79] width 35 height 10
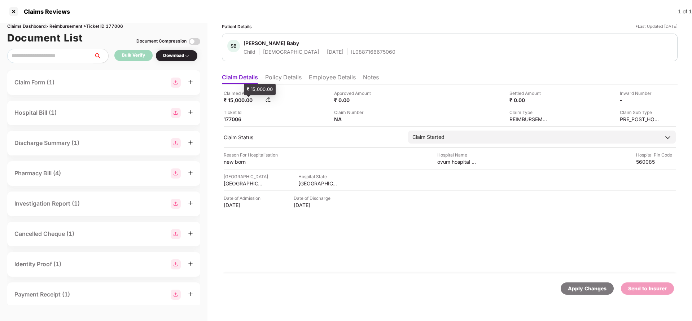
click at [235, 101] on div "₹ 15,000.00" at bounding box center [244, 100] width 40 height 7
copy div "15,000"
click at [448, 162] on div "ovum hospital children and women" at bounding box center [457, 161] width 40 height 7
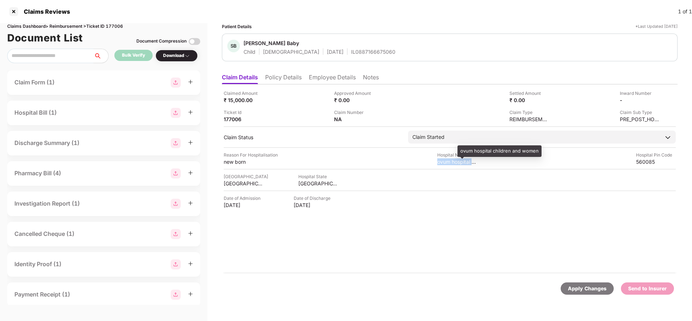
click at [448, 162] on div "ovum hospital children and women" at bounding box center [457, 161] width 40 height 7
copy div "ovum hospital children and women"
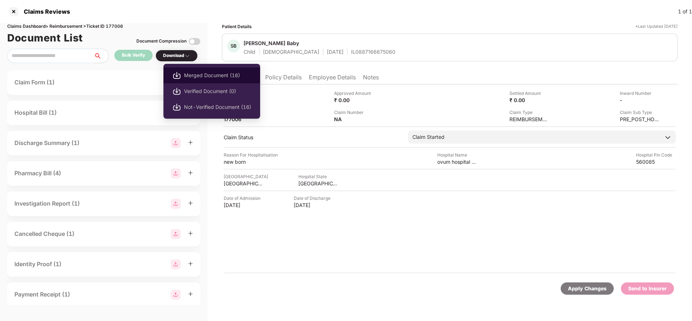
click at [198, 73] on span "Merged Document (16)" at bounding box center [217, 75] width 67 height 8
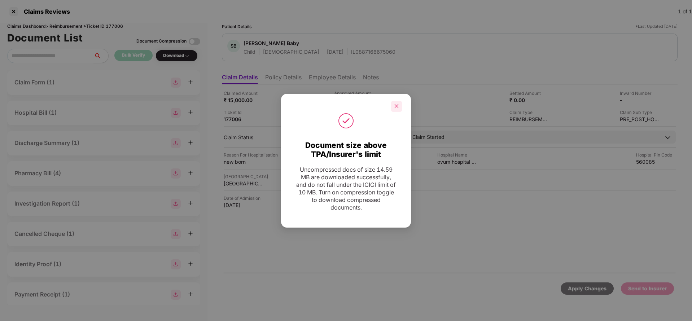
click at [395, 104] on icon "close" at bounding box center [396, 106] width 5 height 5
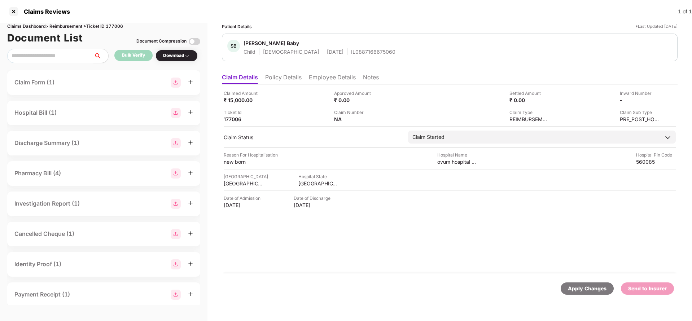
click at [281, 80] on li "Policy Details" at bounding box center [283, 79] width 36 height 10
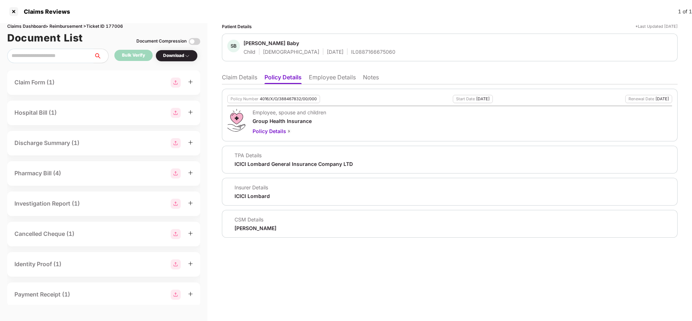
click at [292, 99] on div "4016/X/O/388467832/00/000" at bounding box center [288, 99] width 57 height 5
copy div "4016/X/O/388467832/00/000"
